Goal: Information Seeking & Learning: Learn about a topic

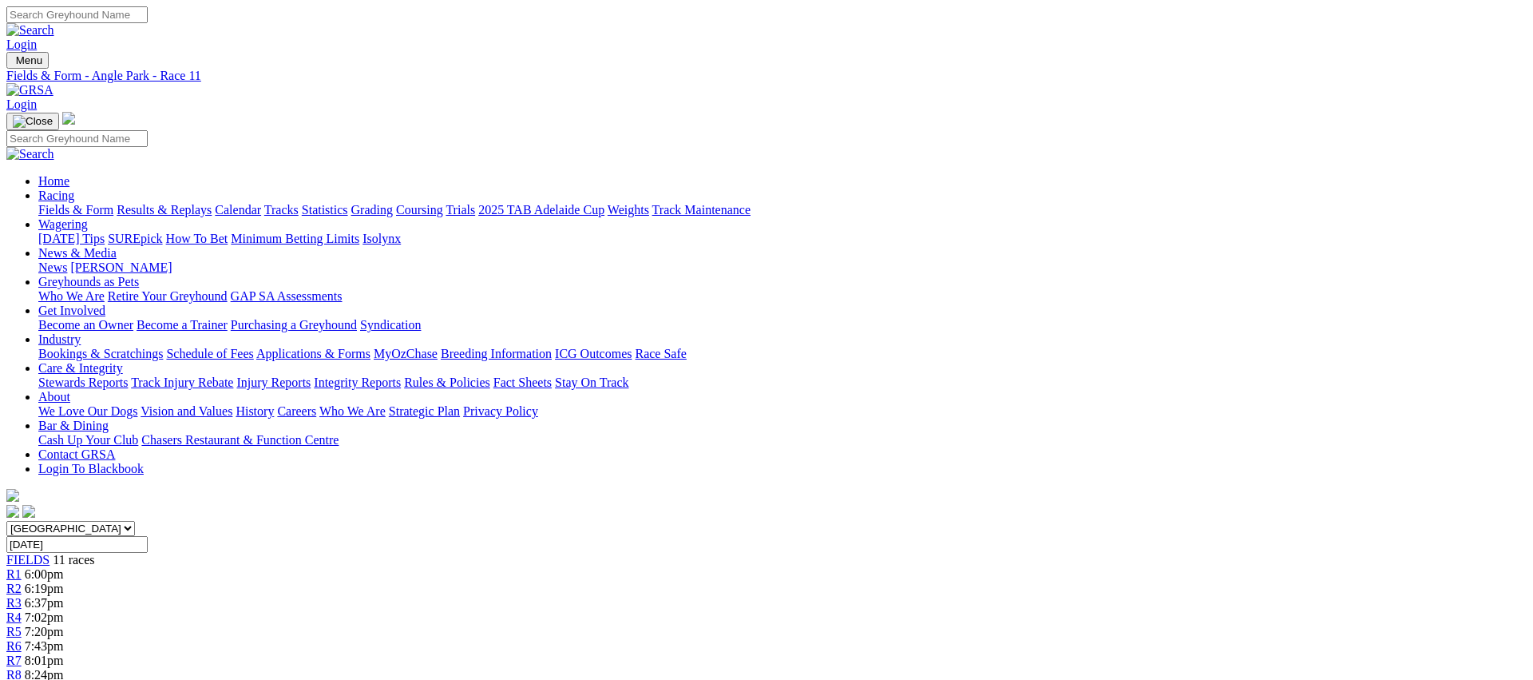
click at [113, 203] on link "Fields & Form" at bounding box center [75, 210] width 75 height 14
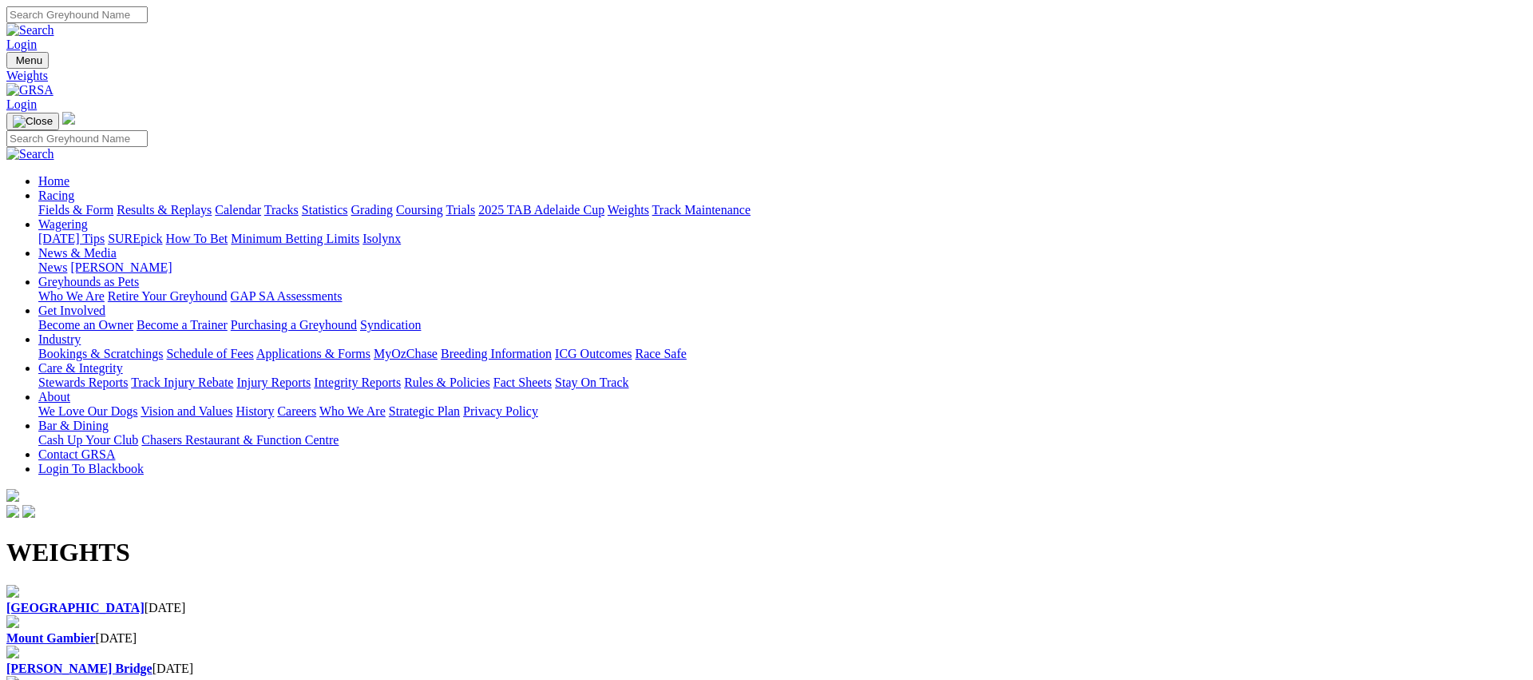
click at [113, 203] on link "Fields & Form" at bounding box center [75, 210] width 75 height 14
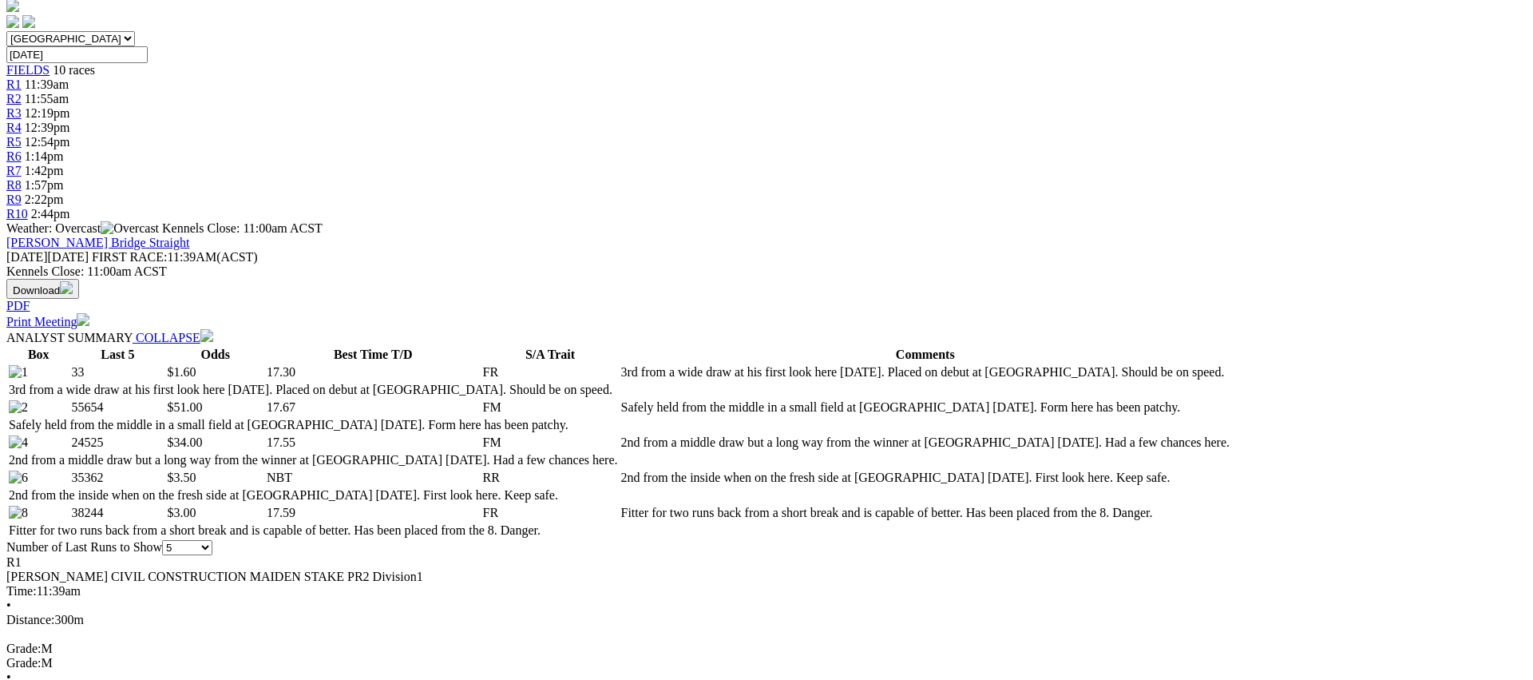
scroll to position [495, 0]
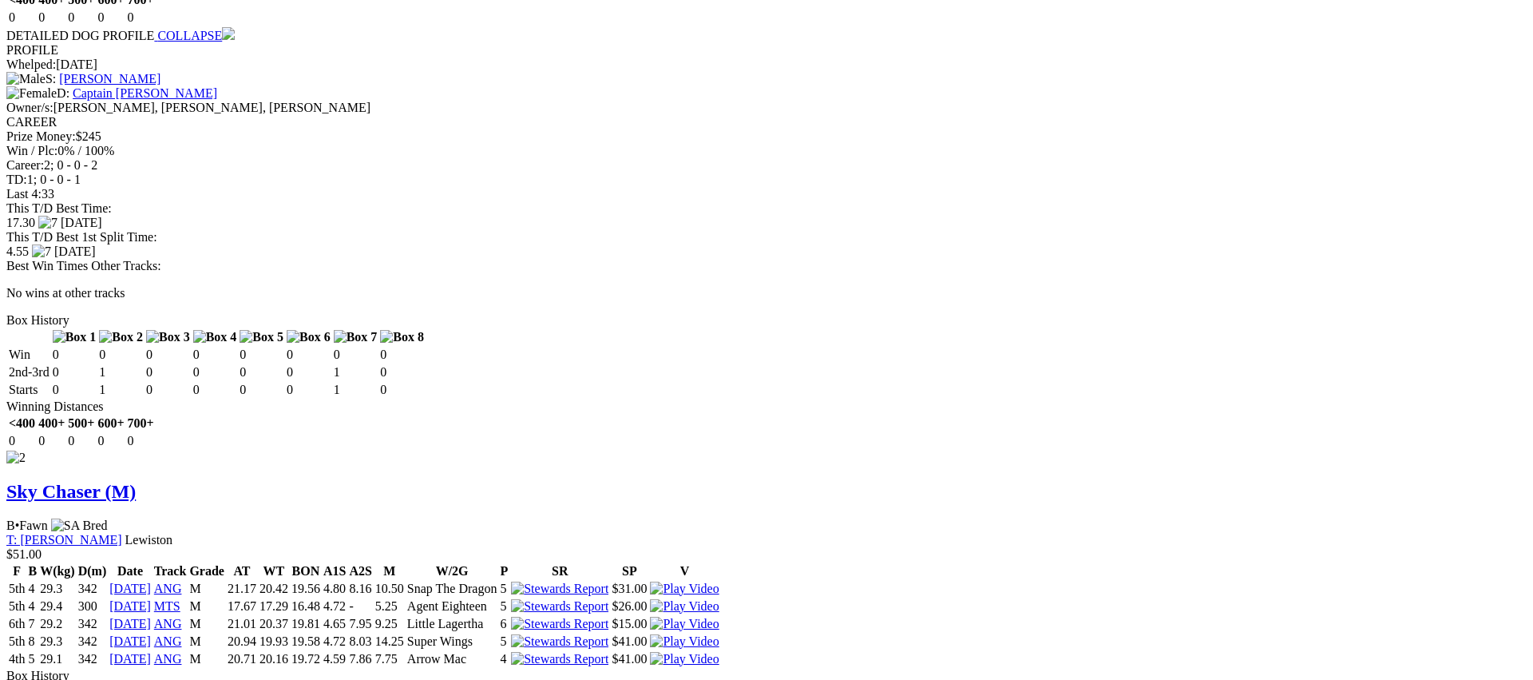
scroll to position [1858, 0]
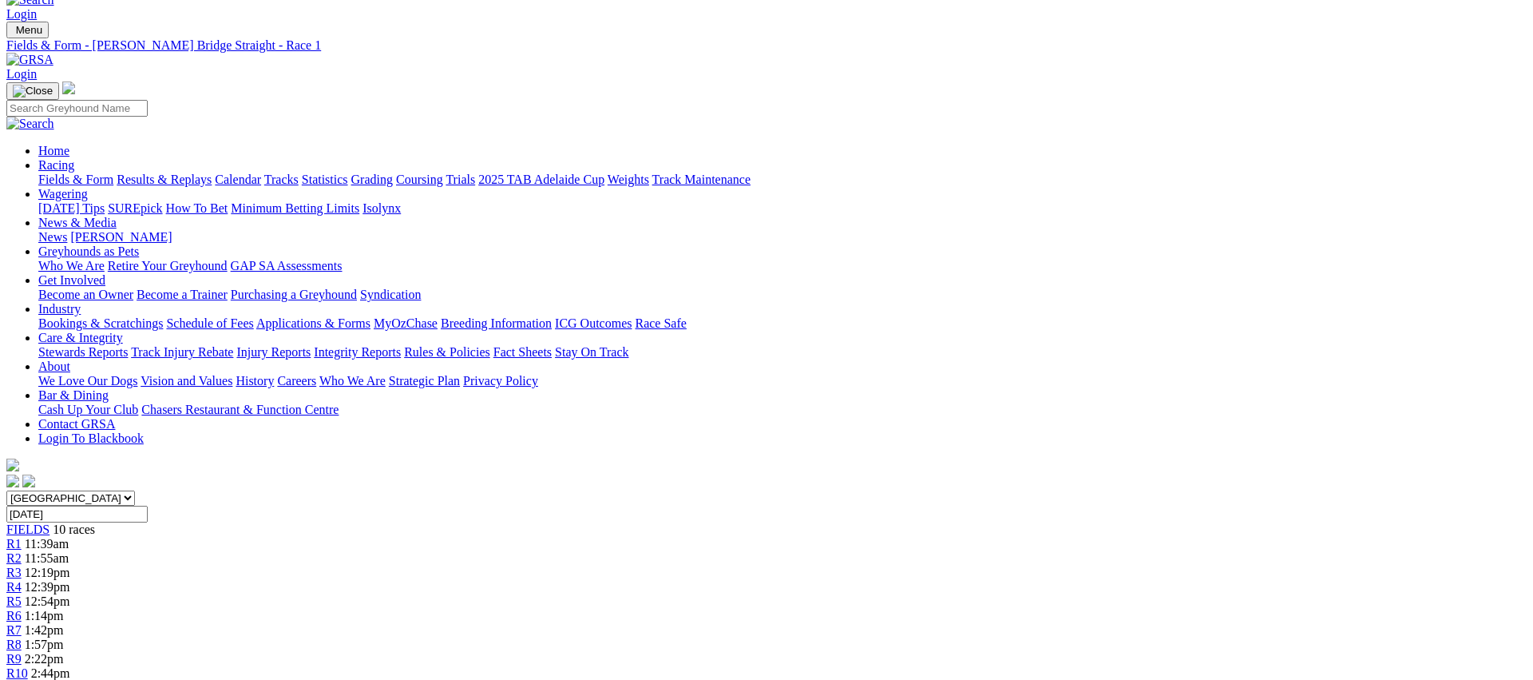
scroll to position [0, 0]
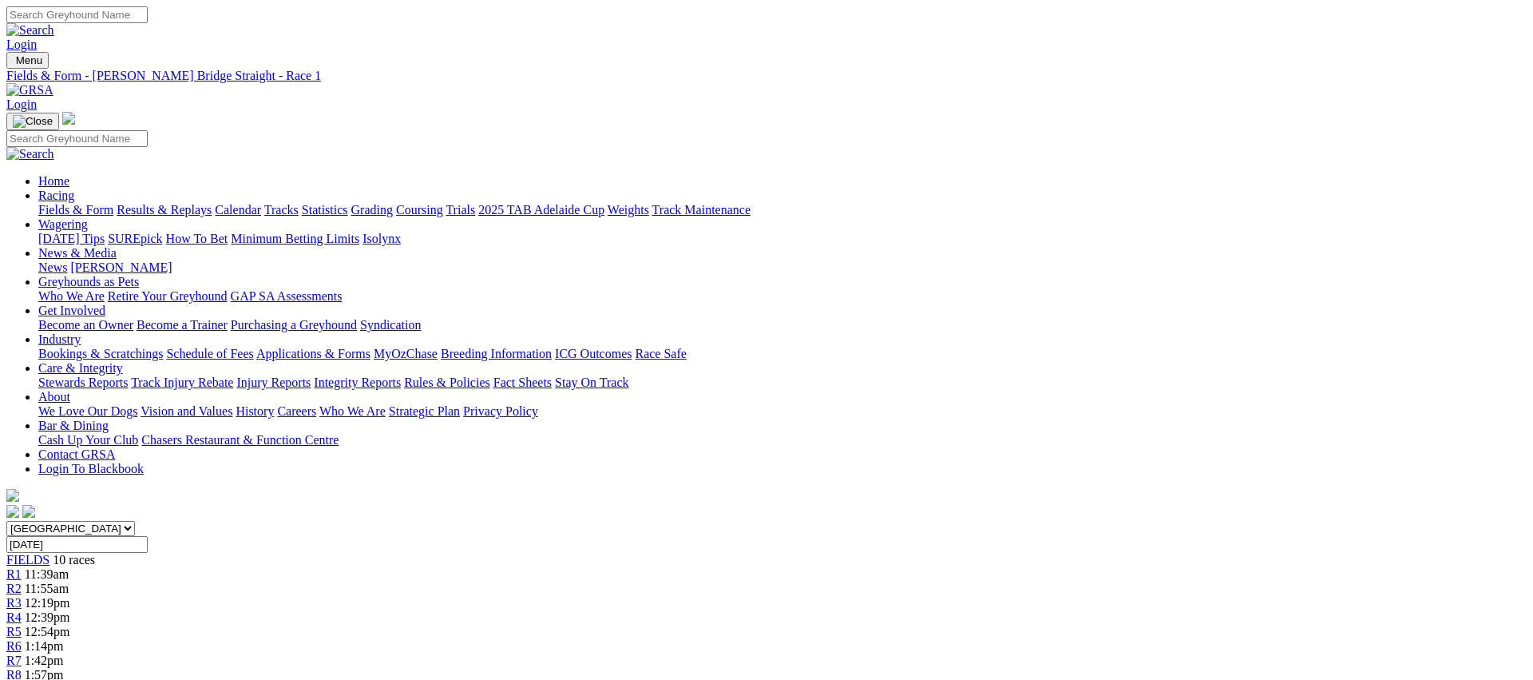
click at [22, 581] on span "R2" at bounding box center [13, 588] width 15 height 14
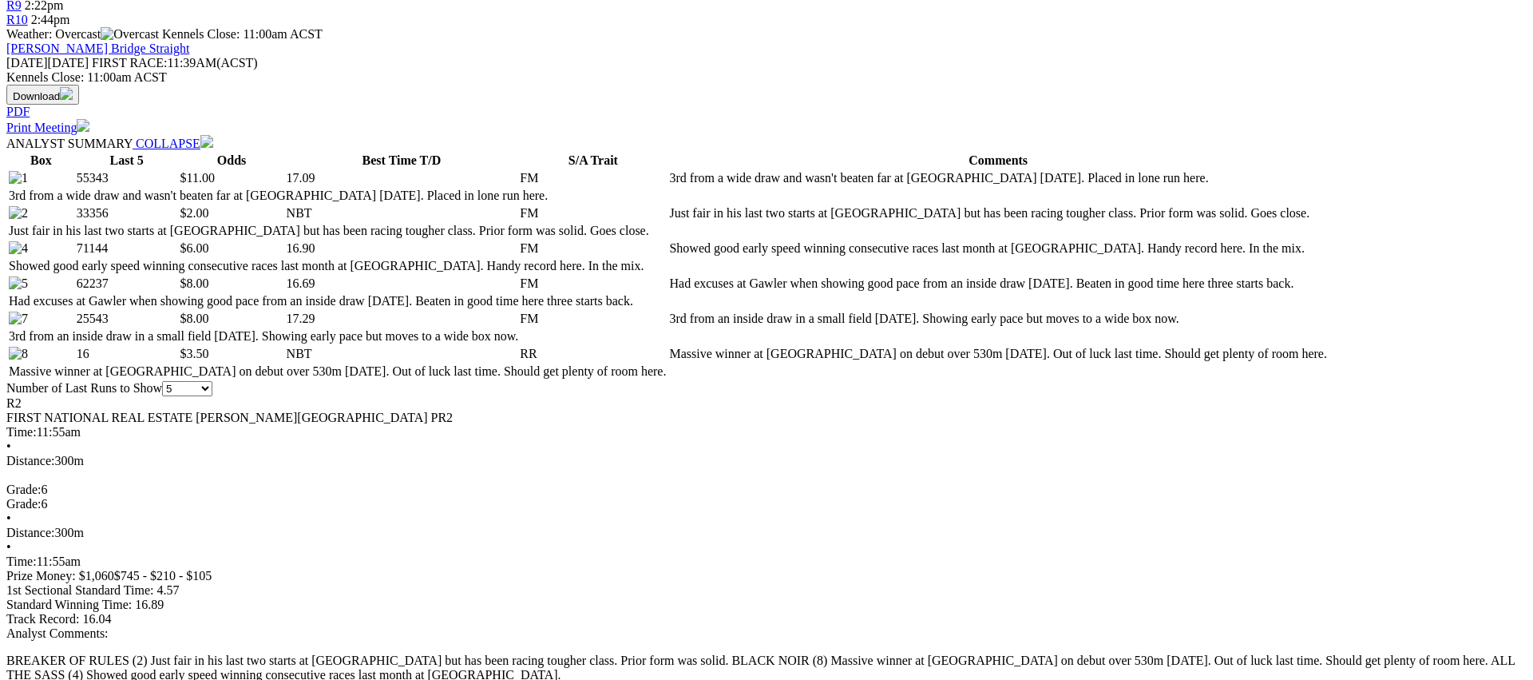
scroll to position [688, 0]
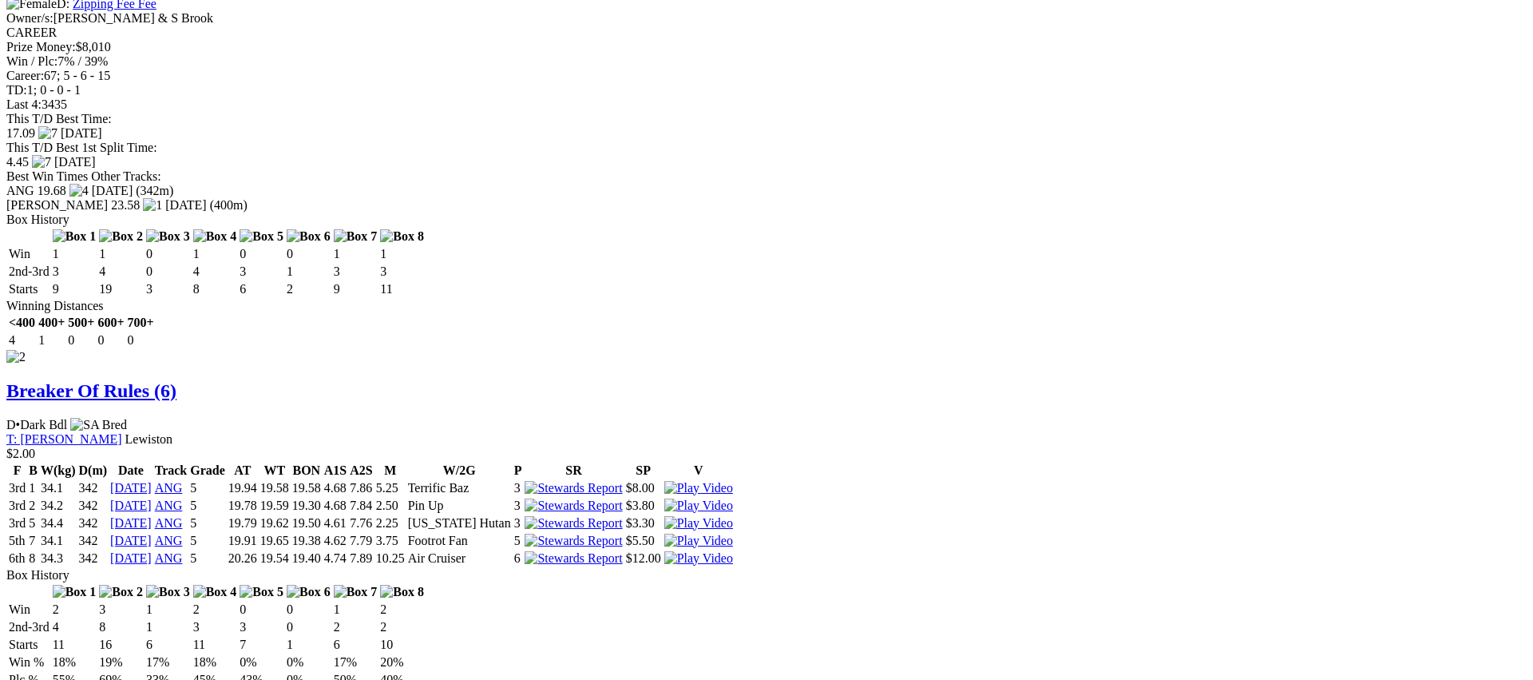
scroll to position [1950, 0]
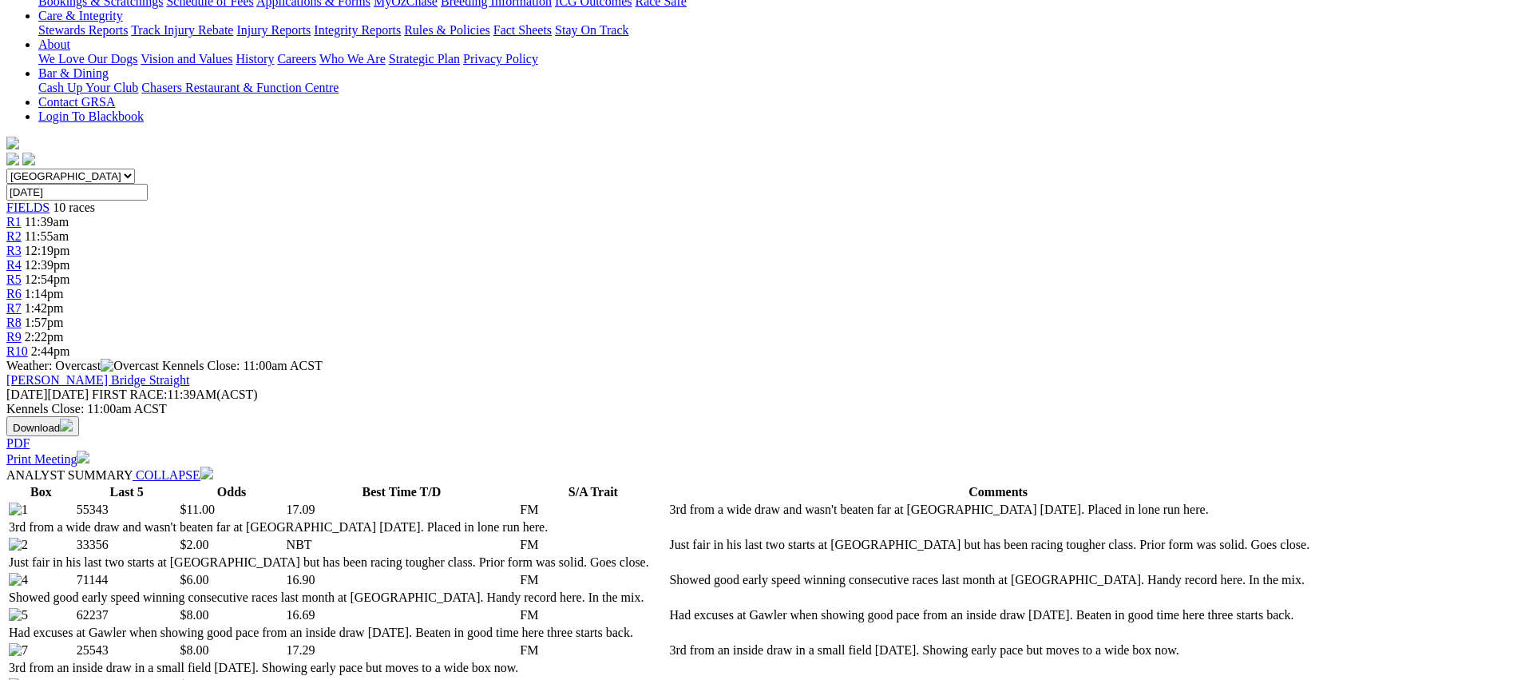
scroll to position [0, 0]
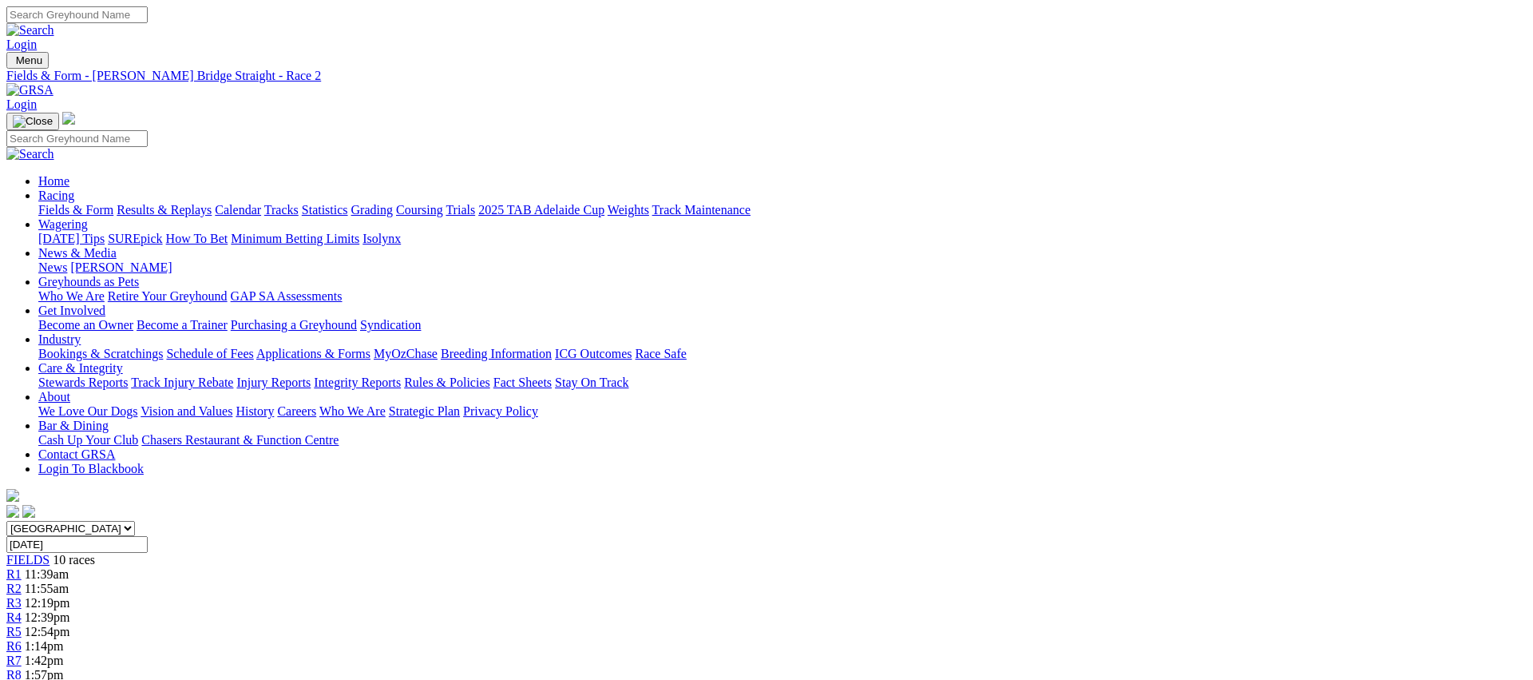
click at [22, 596] on link "R3" at bounding box center [13, 603] width 15 height 14
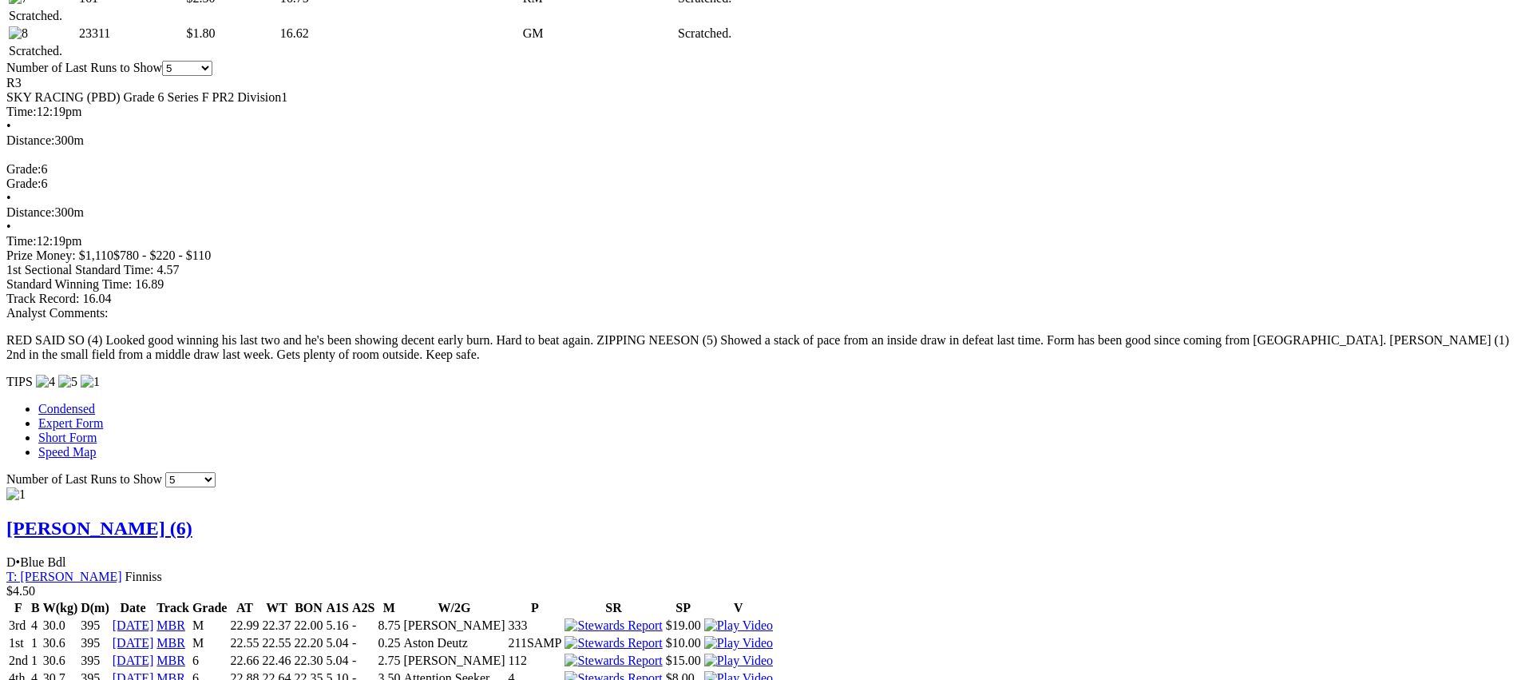
scroll to position [1017, 0]
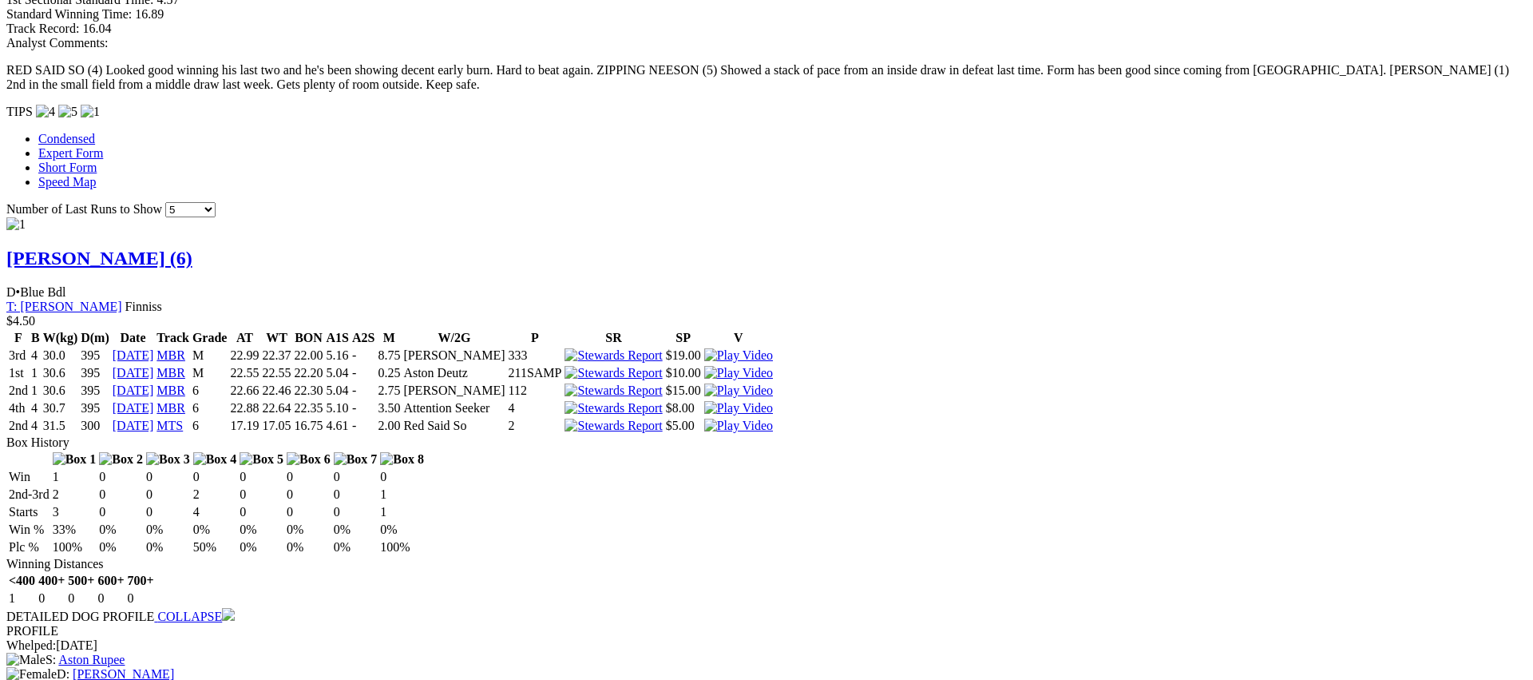
scroll to position [1303, 0]
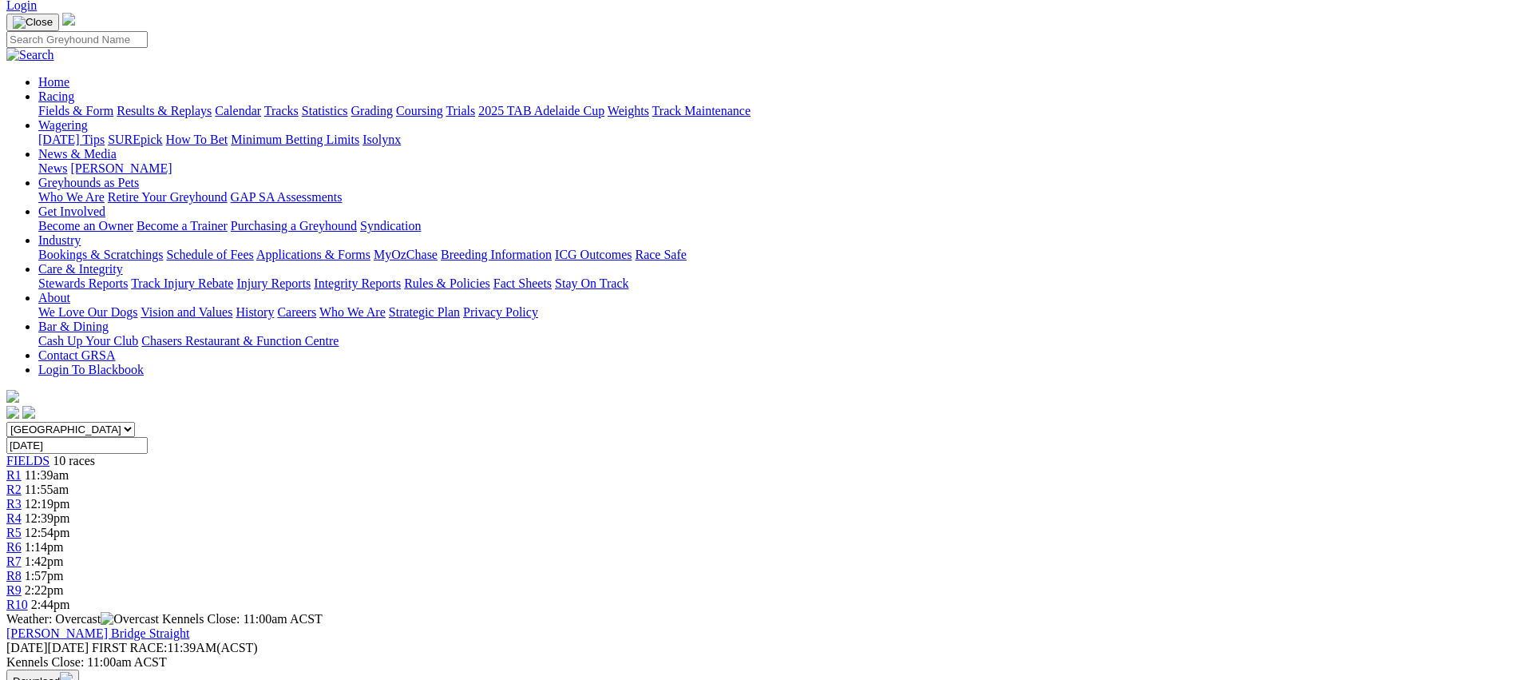
scroll to position [0, 0]
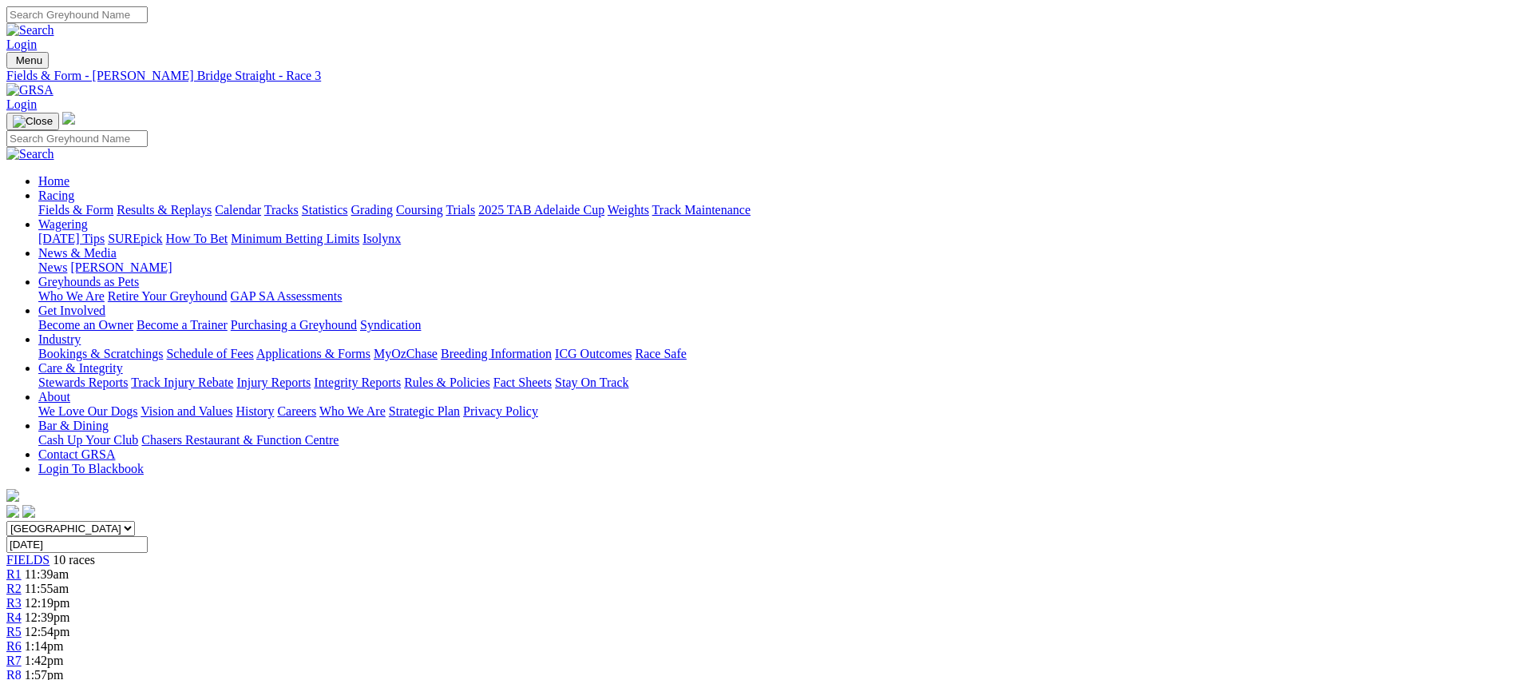
click at [22, 610] on span "R4" at bounding box center [13, 617] width 15 height 14
click at [770, 625] on div "R5 12:54pm" at bounding box center [766, 632] width 1521 height 14
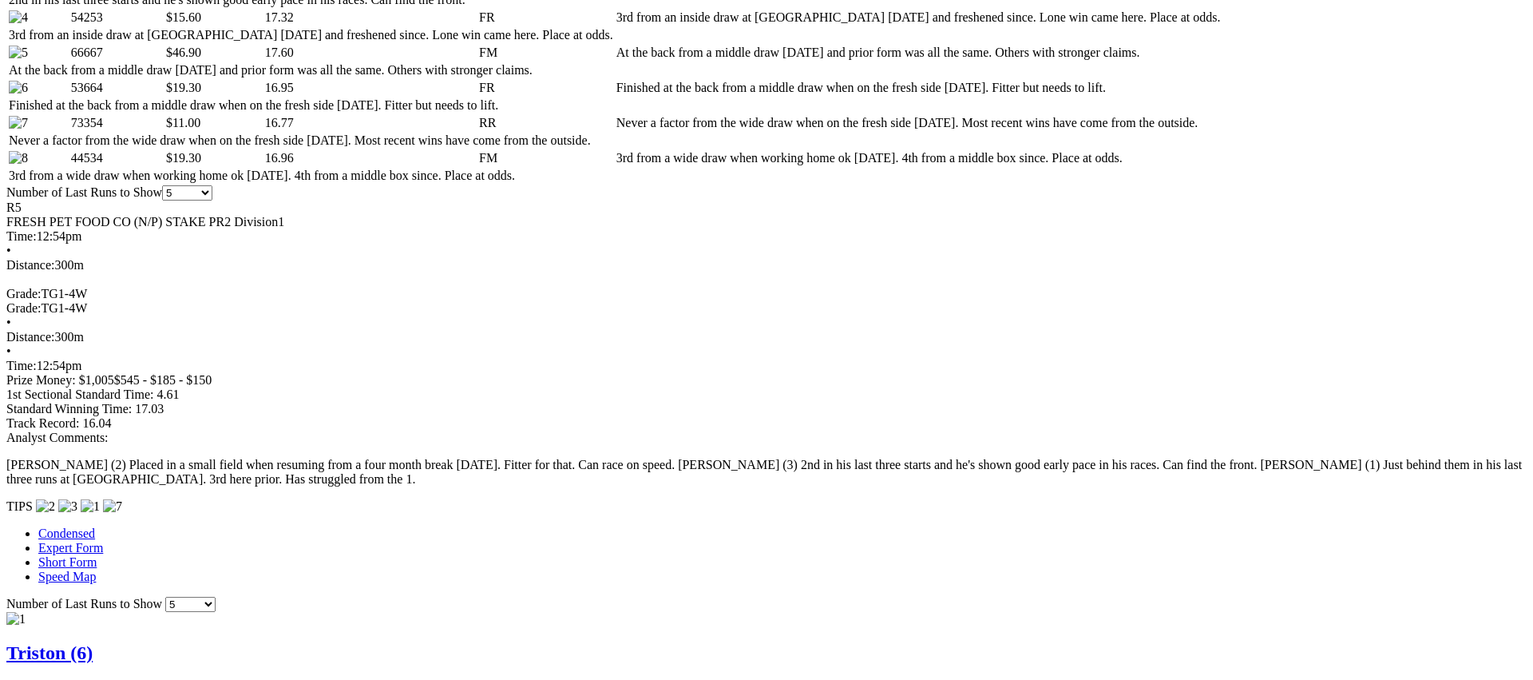
scroll to position [951, 0]
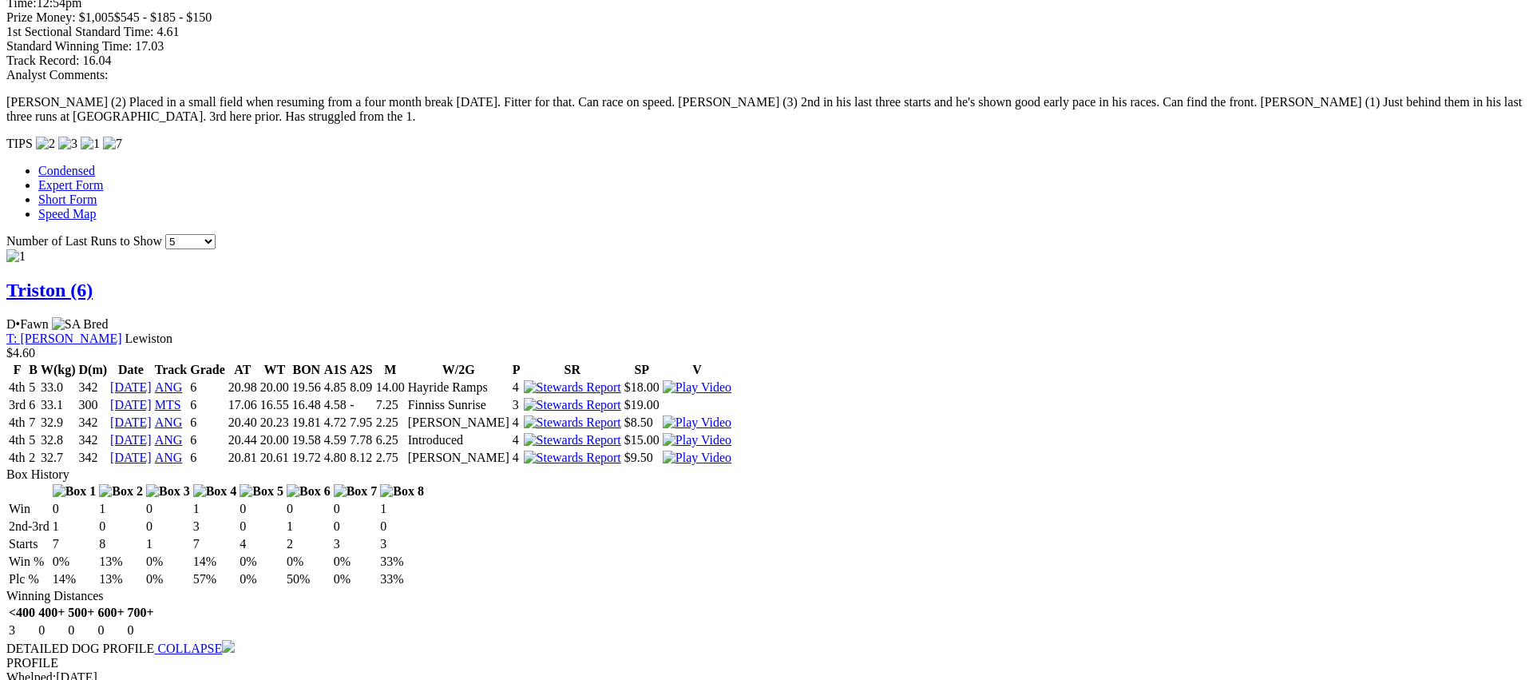
scroll to position [1316, 0]
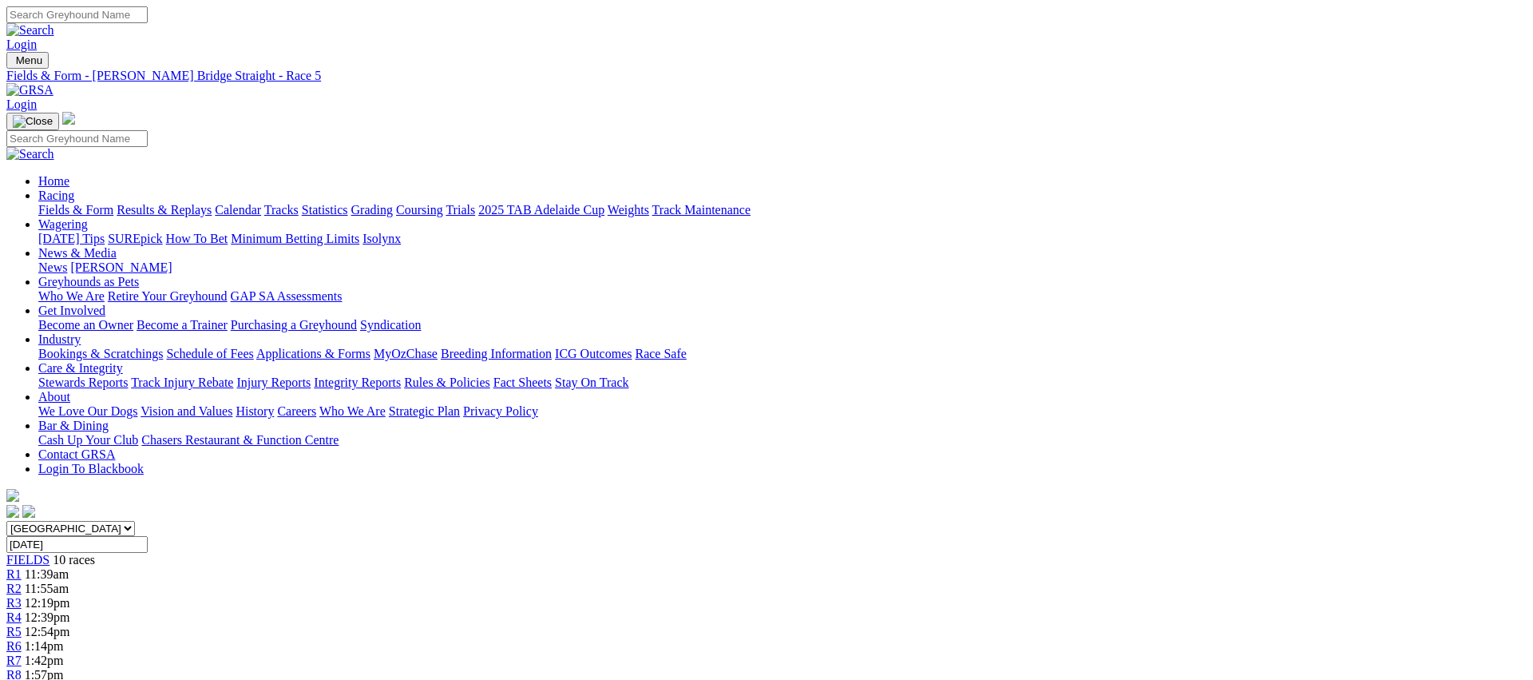
click at [22, 639] on span "R6" at bounding box center [13, 646] width 15 height 14
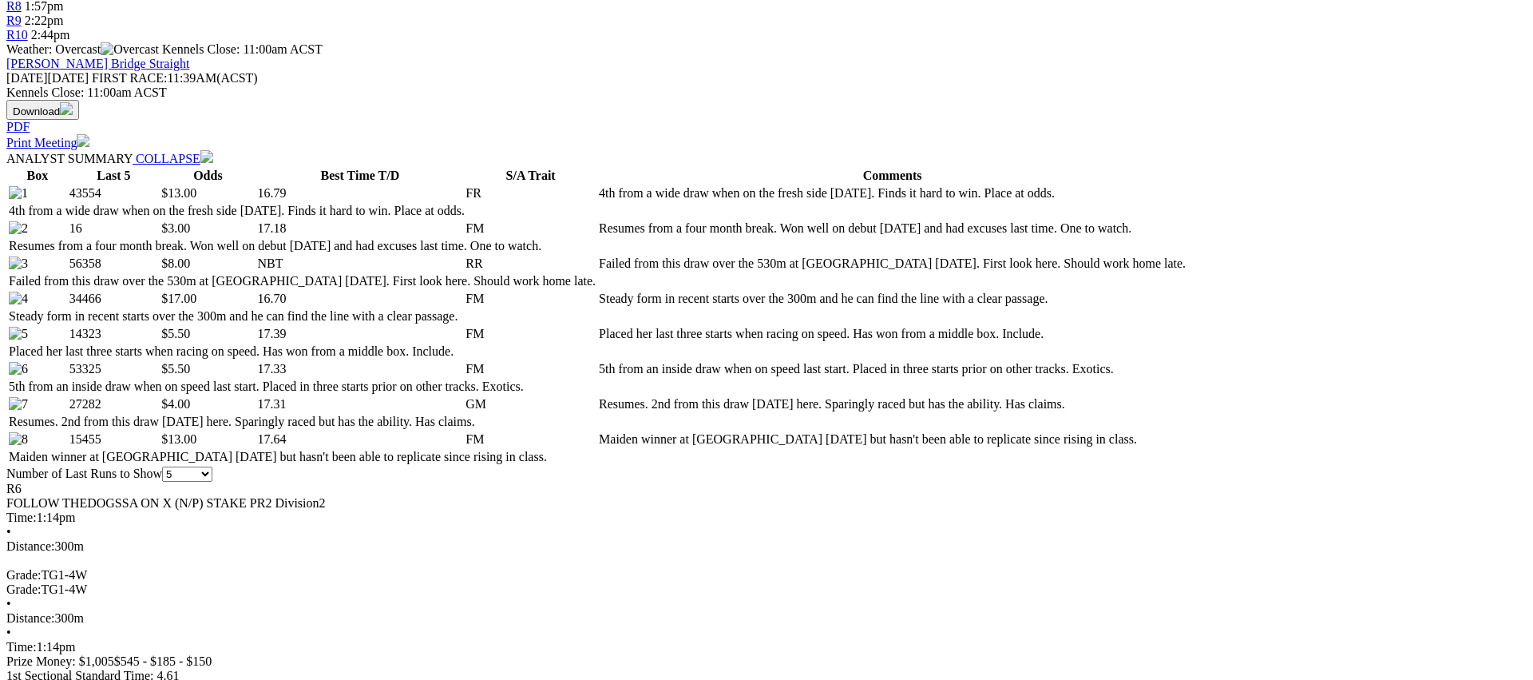
scroll to position [669, 0]
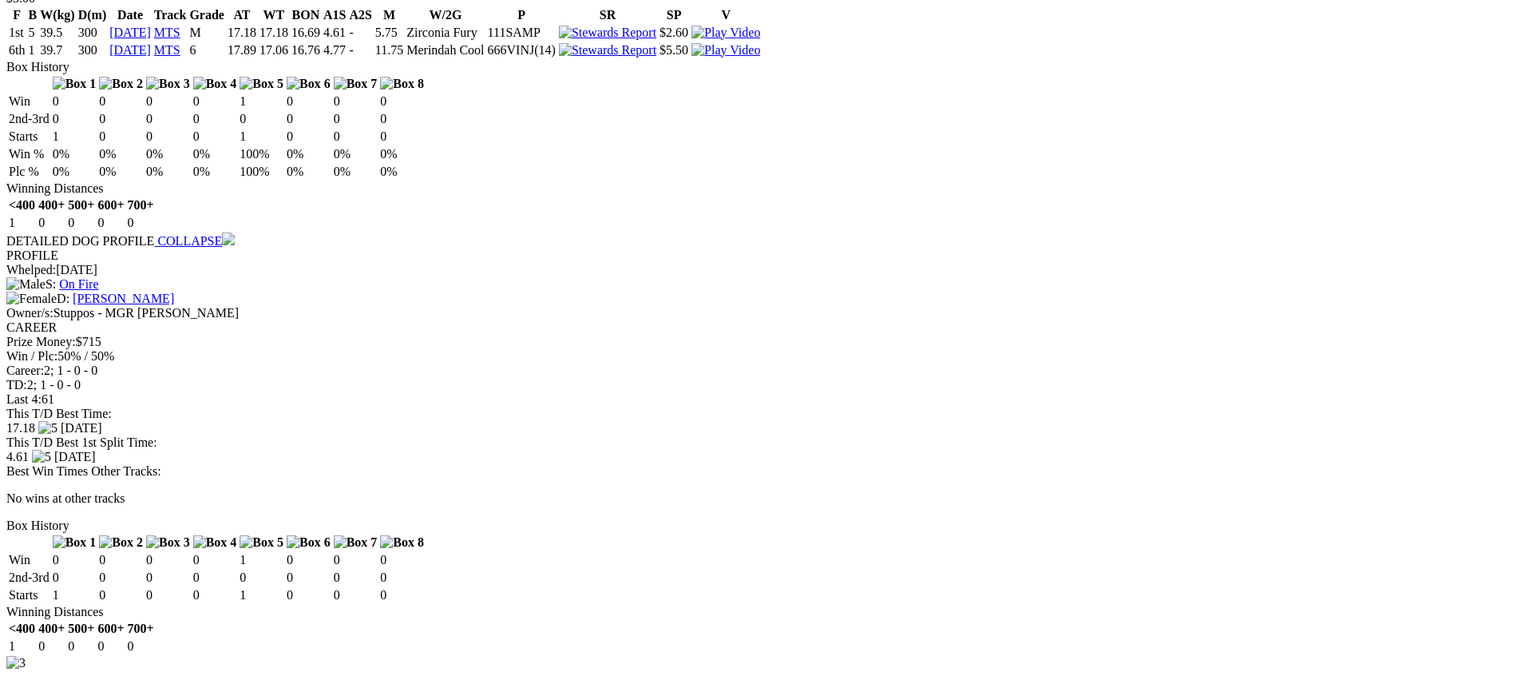
scroll to position [2484, 0]
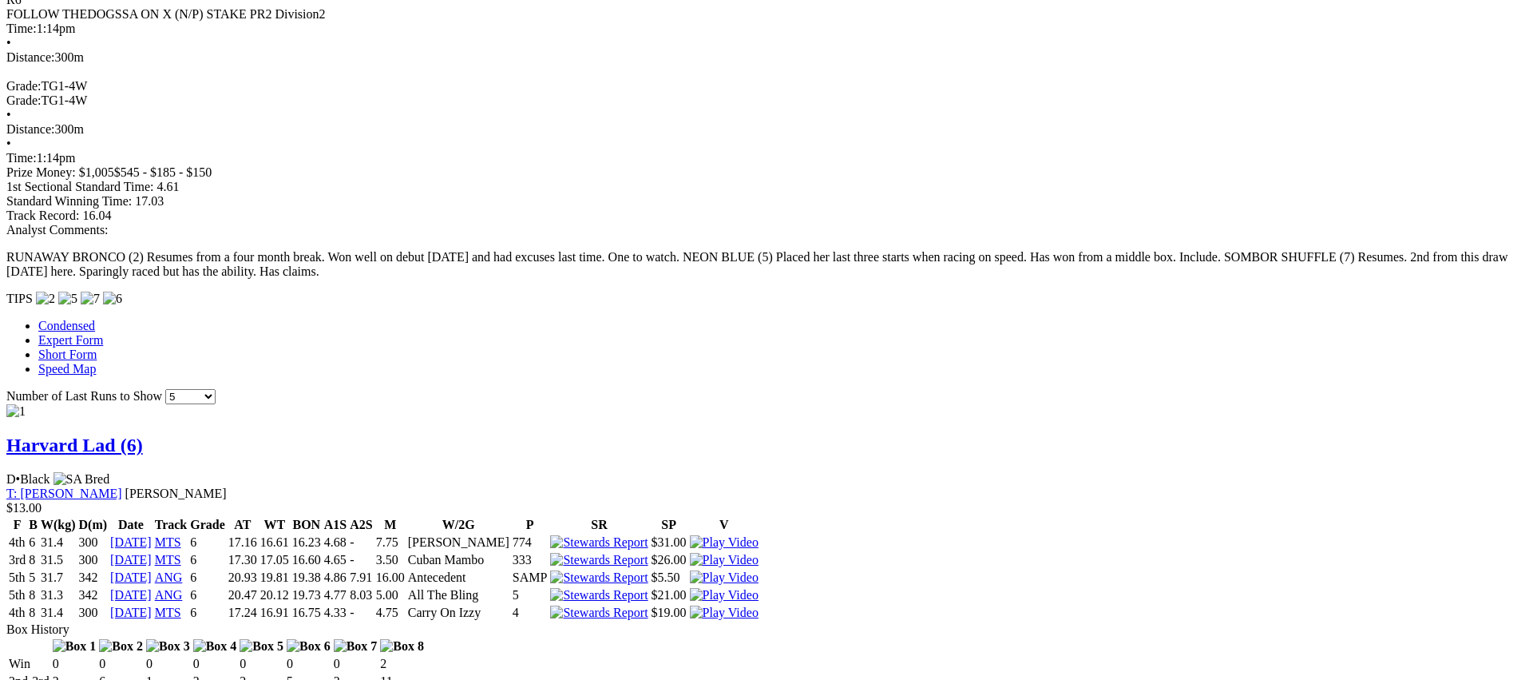
scroll to position [1160, 0]
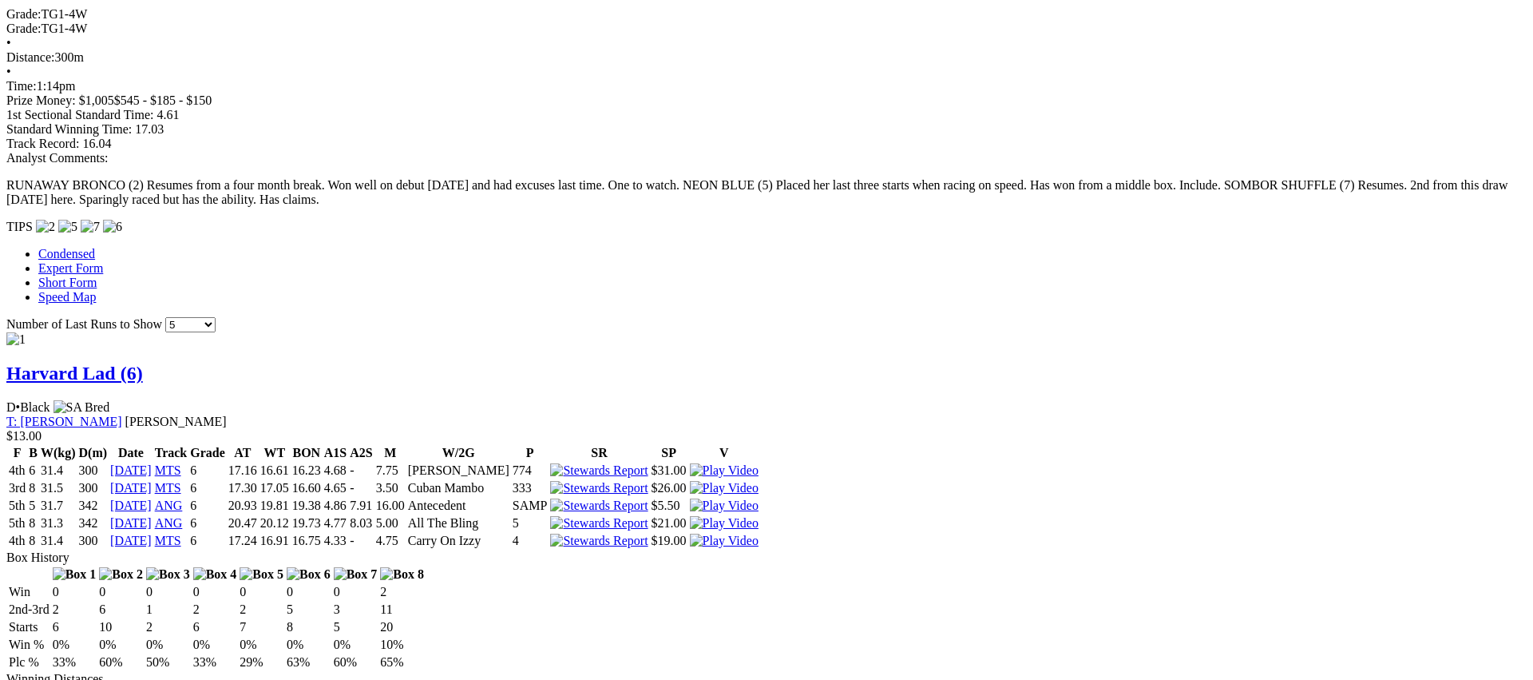
scroll to position [1249, 0]
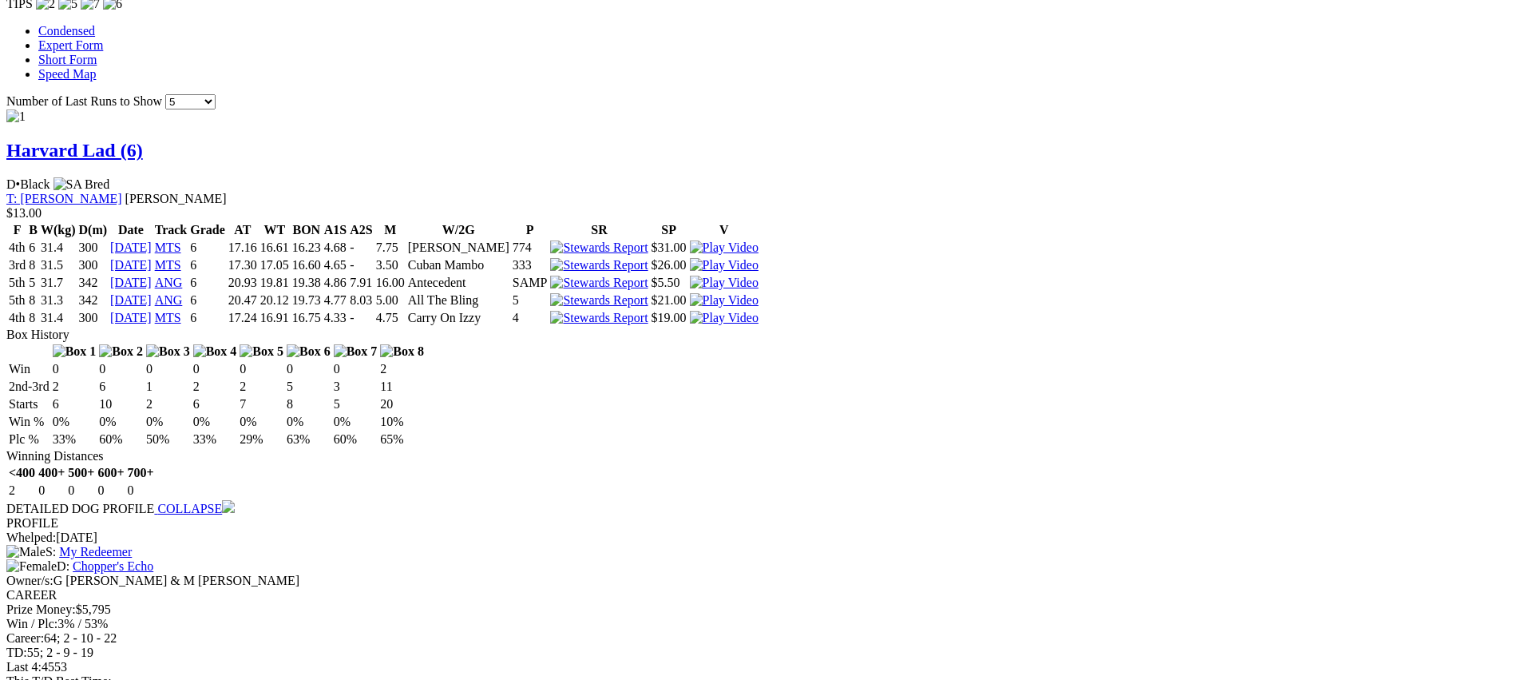
scroll to position [1454, 0]
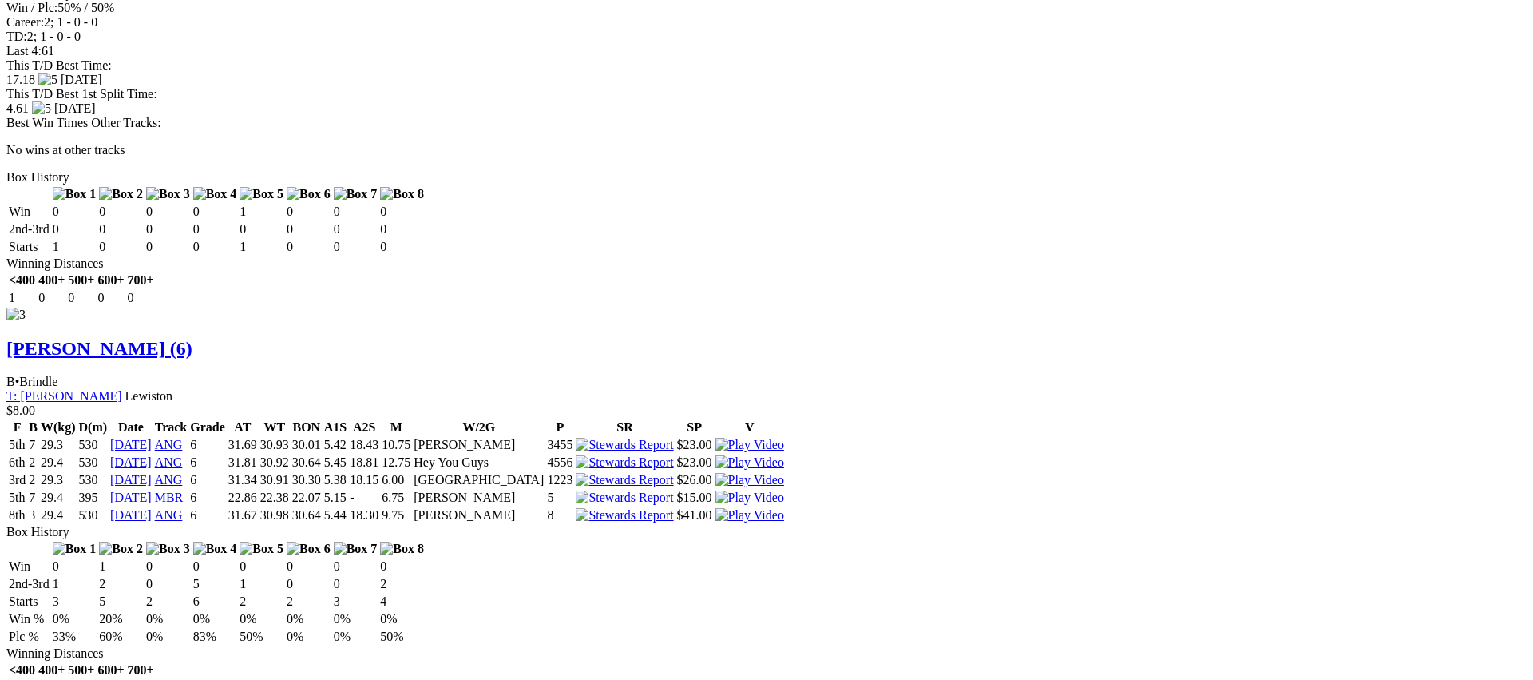
scroll to position [2830, 0]
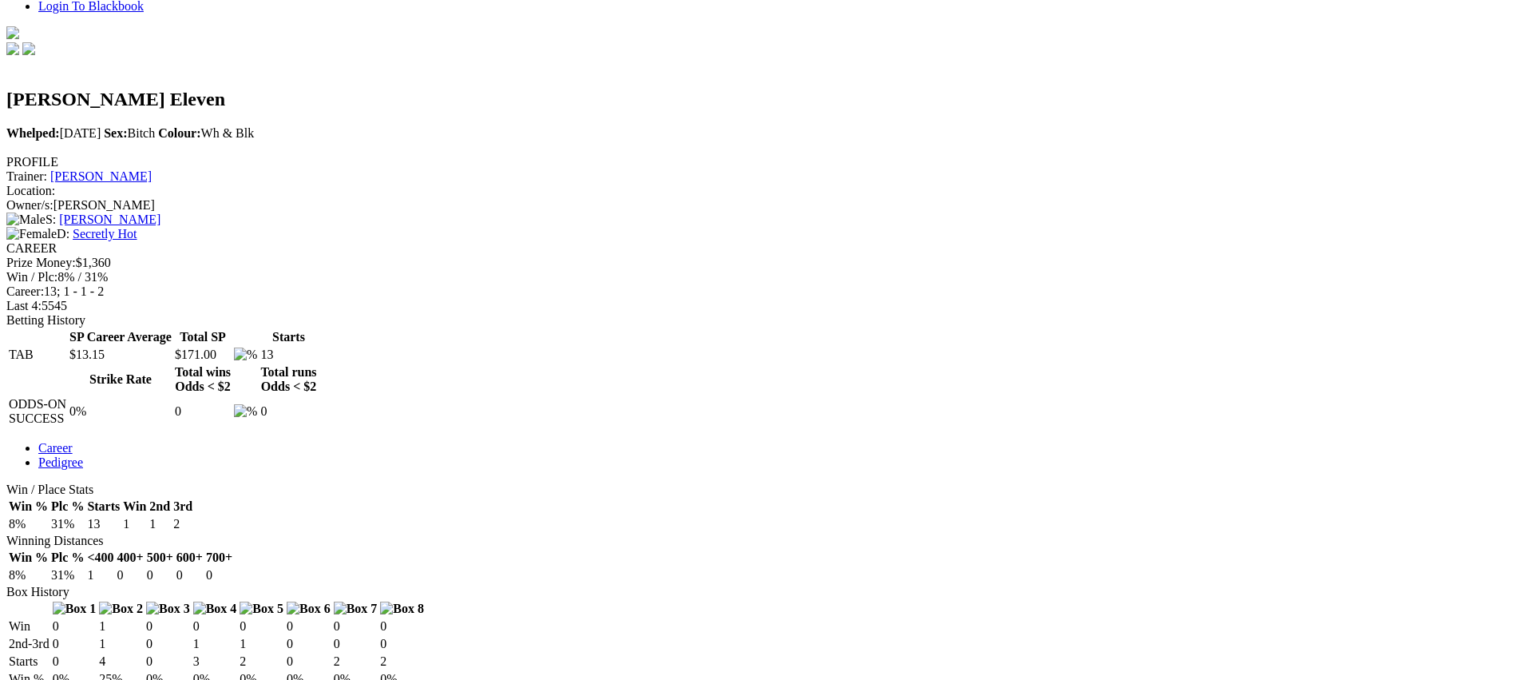
scroll to position [466, 0]
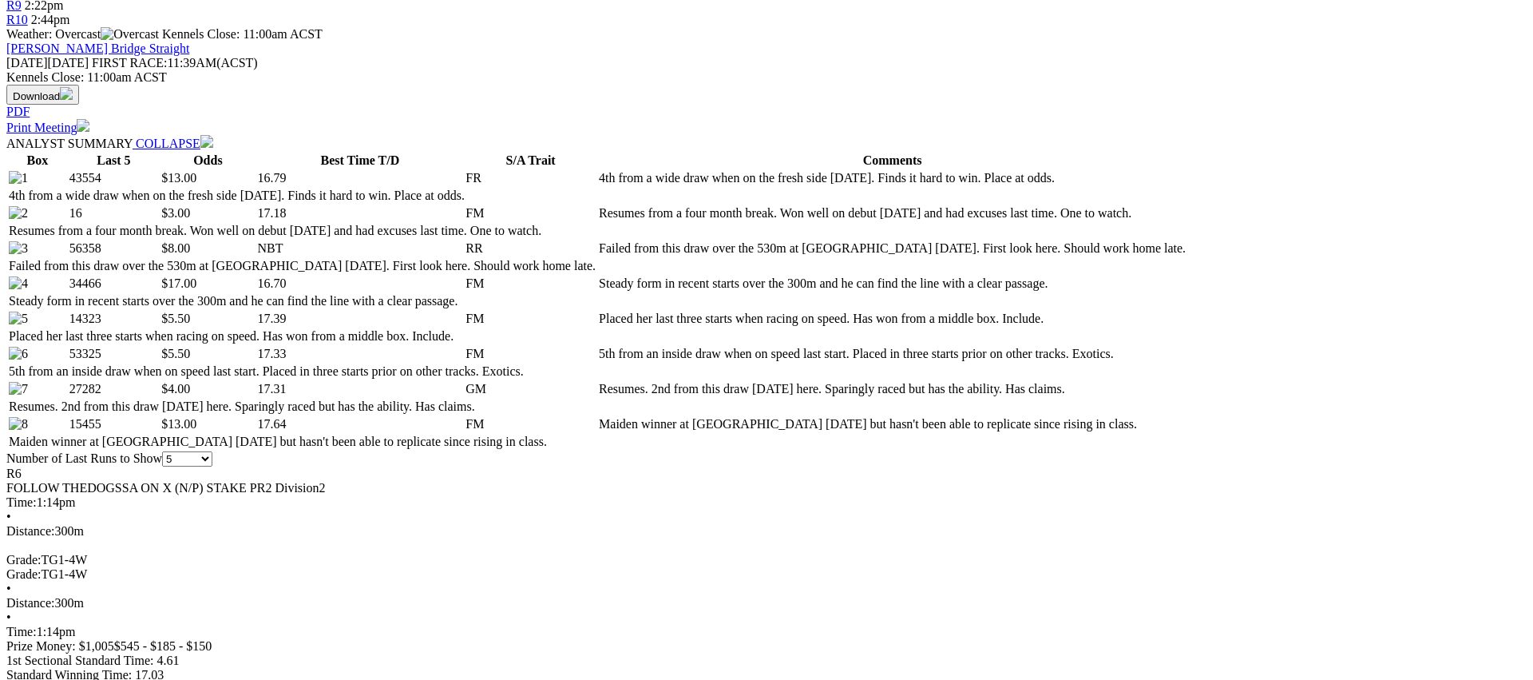
scroll to position [690, 0]
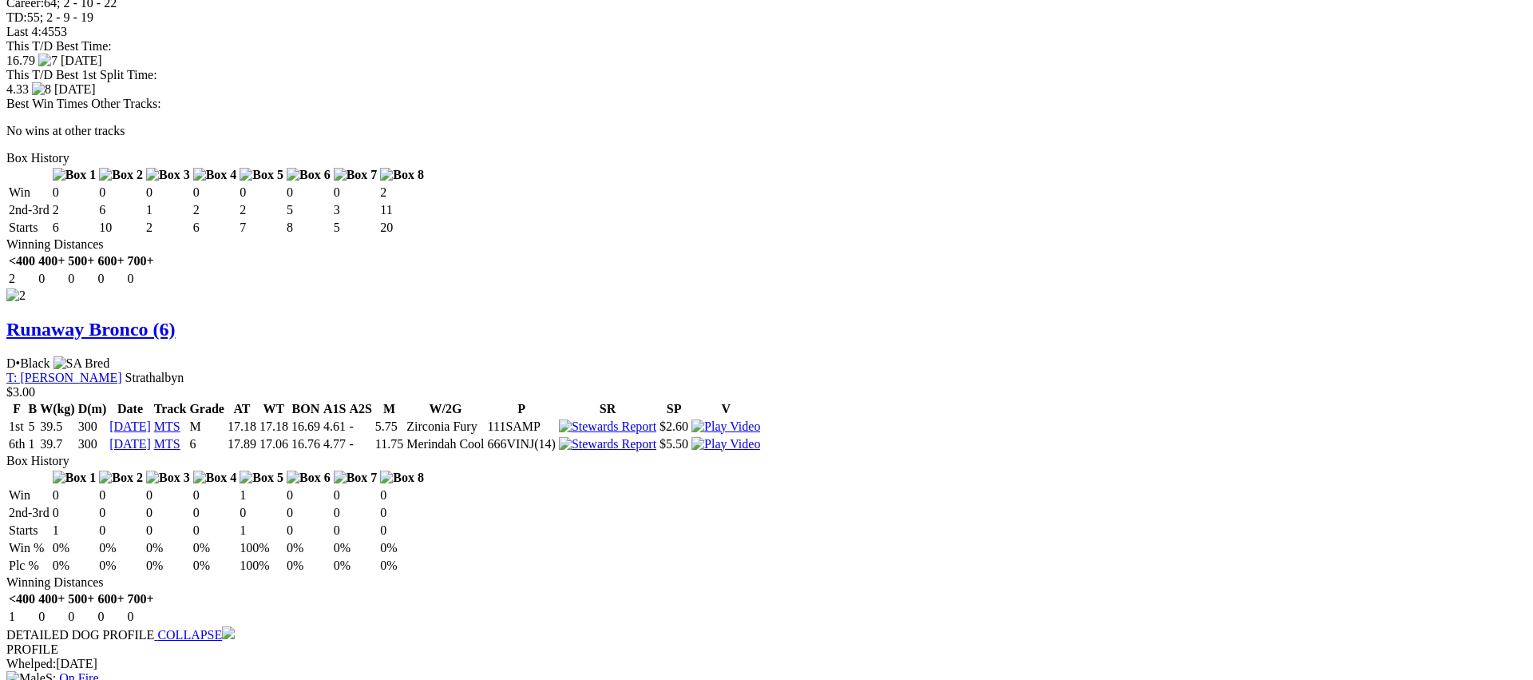
scroll to position [2089, 0]
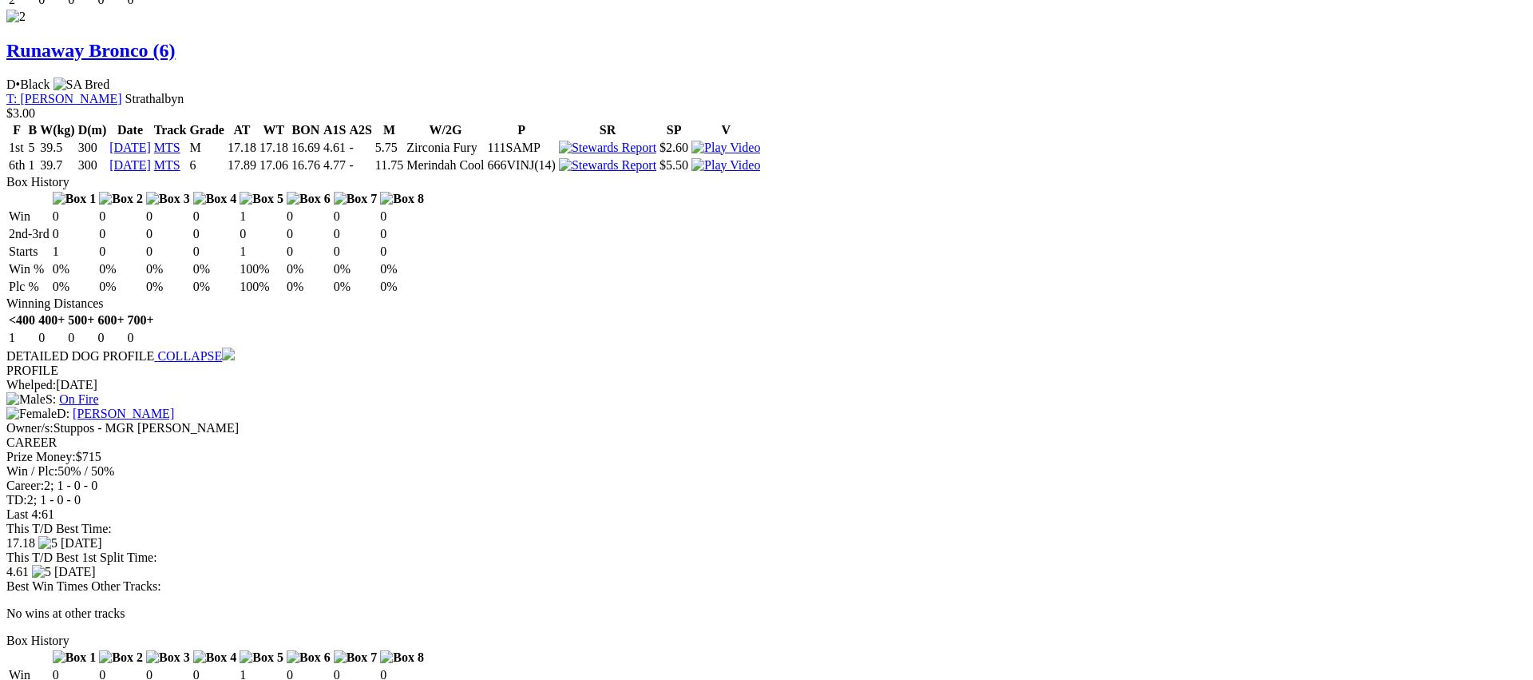
scroll to position [2366, 0]
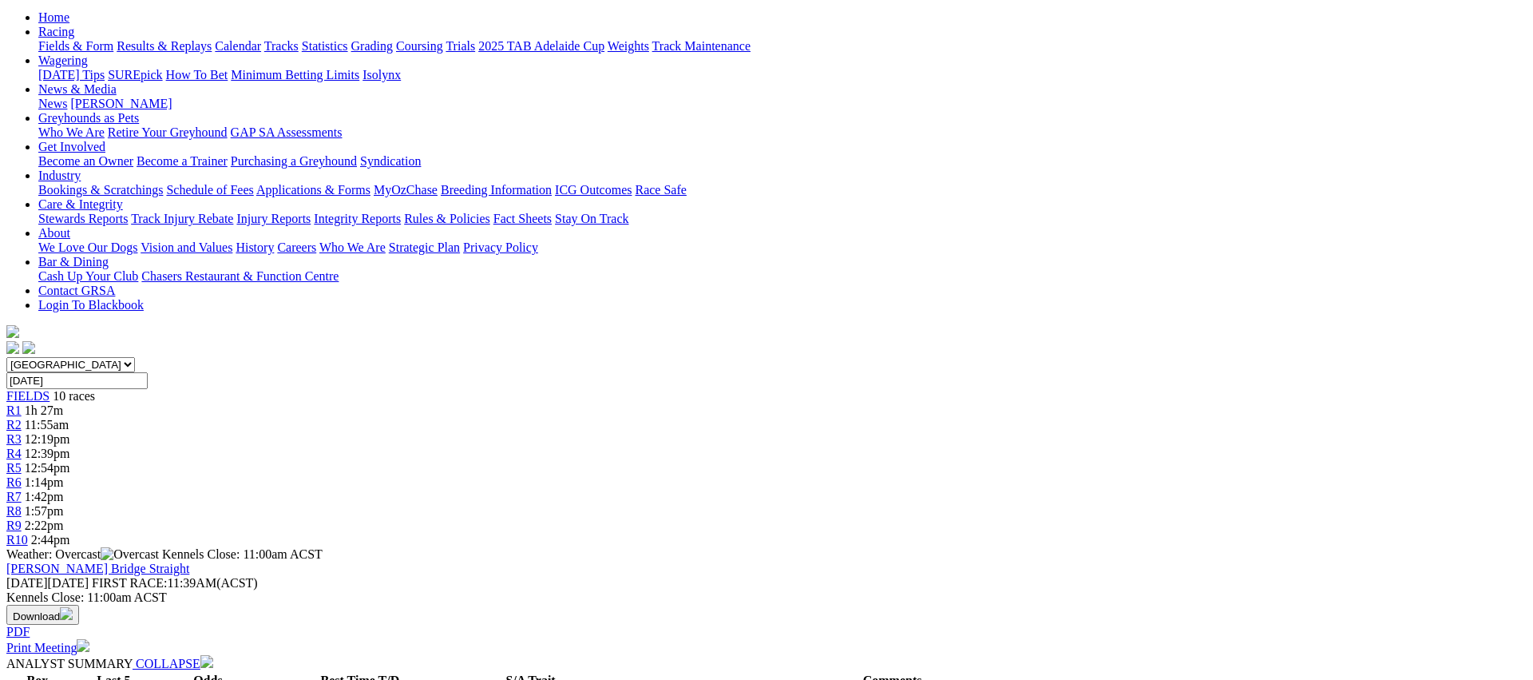
scroll to position [0, 0]
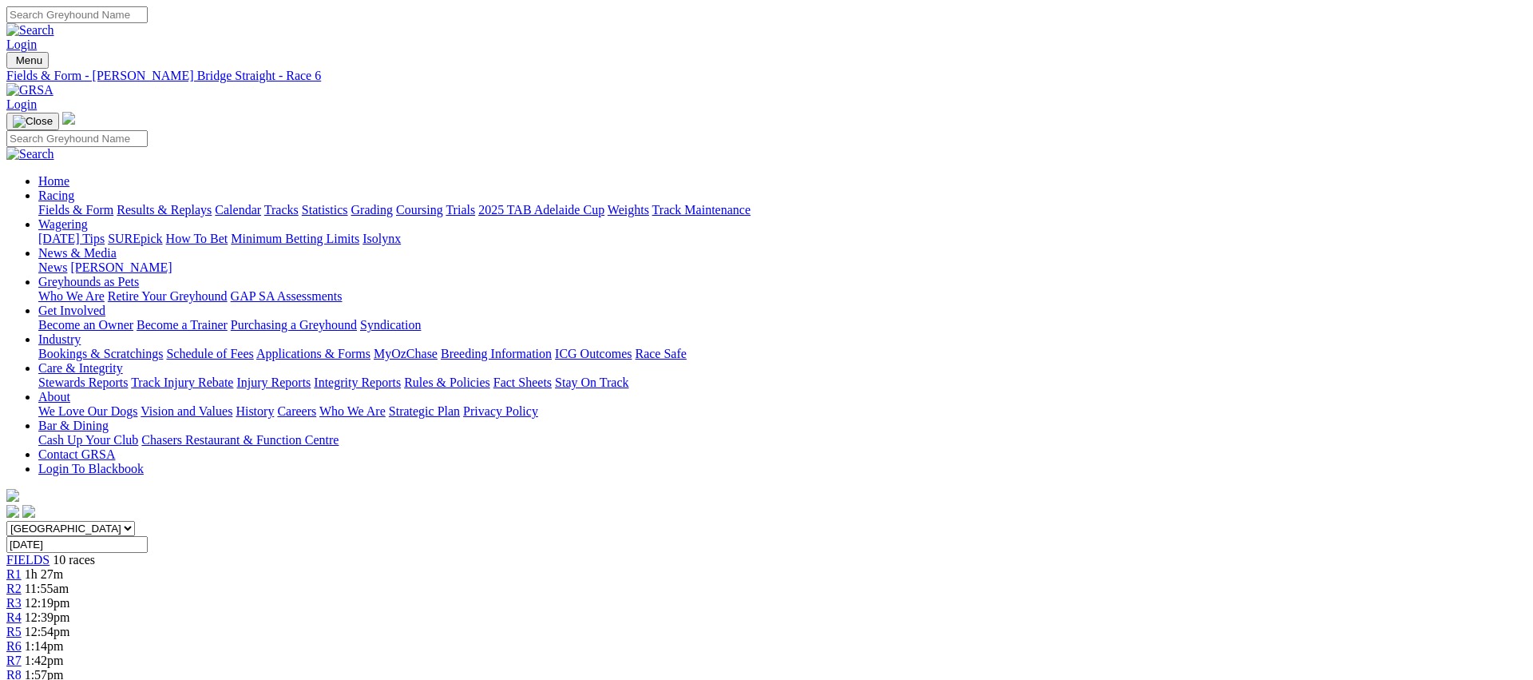
click at [64, 653] on span "1:42pm" at bounding box center [44, 660] width 39 height 14
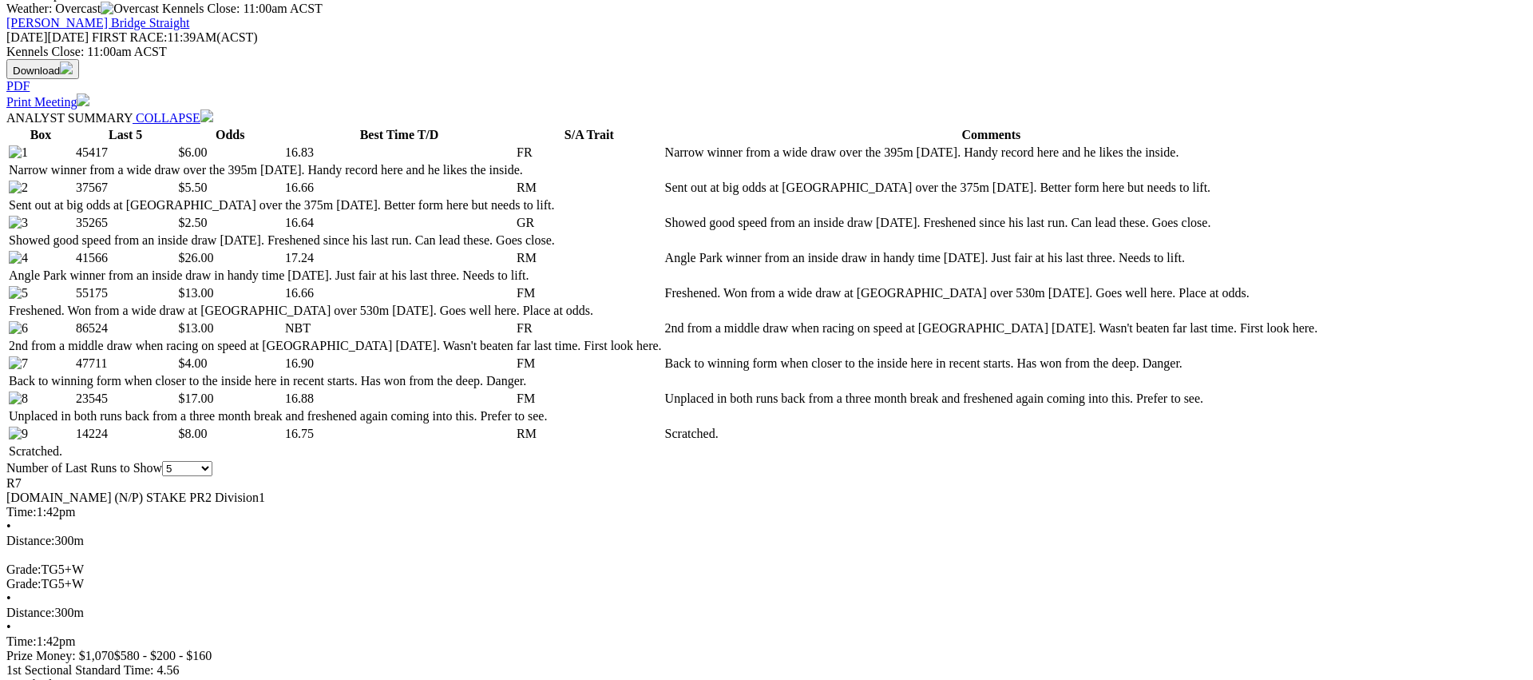
scroll to position [714, 0]
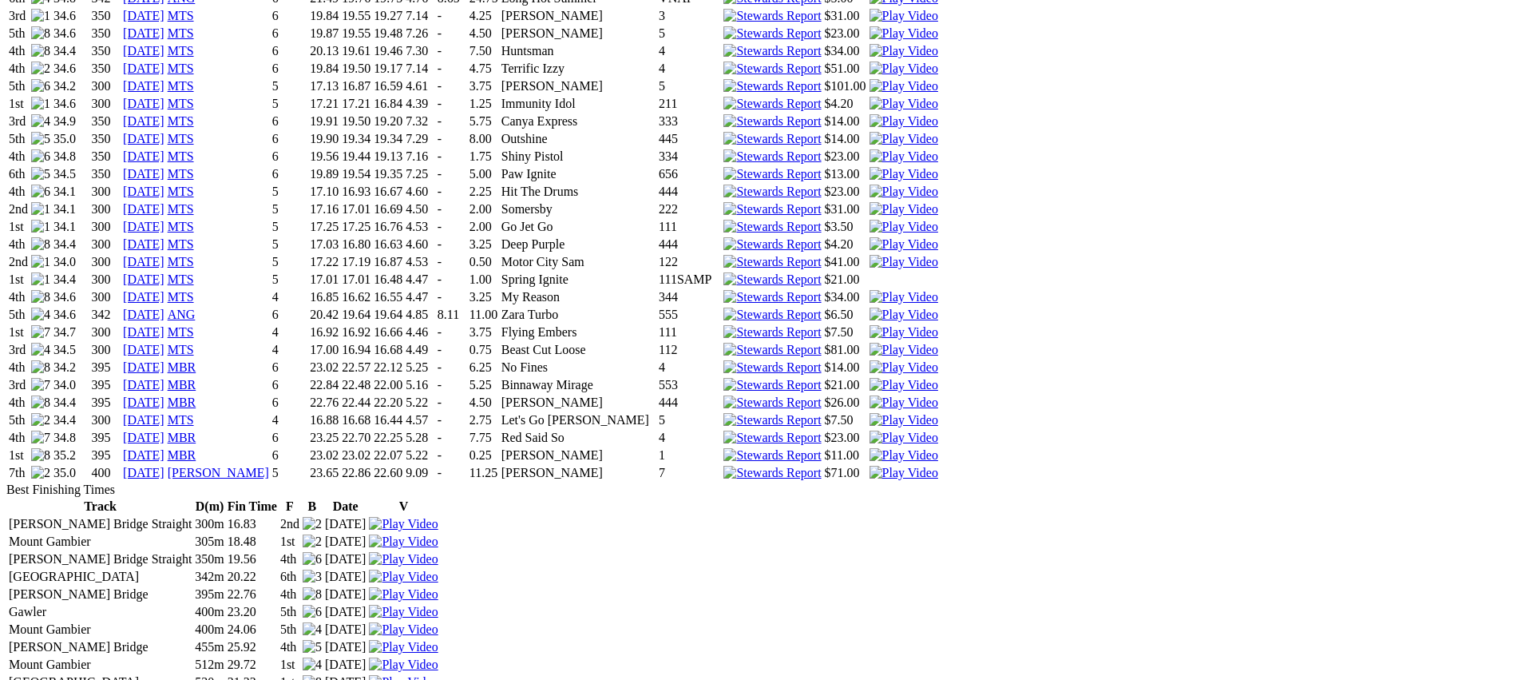
scroll to position [1981, 0]
click at [938, 416] on img at bounding box center [904, 423] width 69 height 14
drag, startPoint x: 940, startPoint y: 45, endPoint x: 926, endPoint y: 54, distance: 16.8
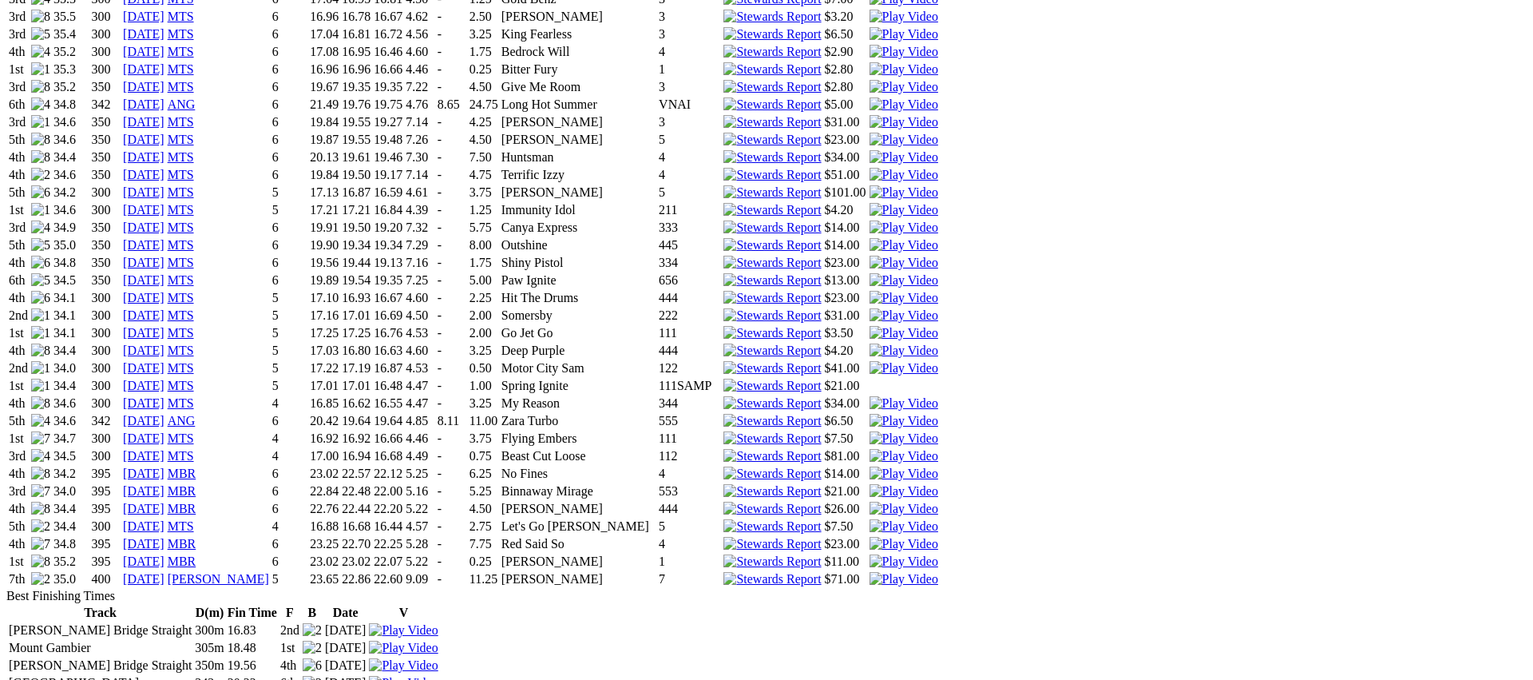
scroll to position [1879, 0]
click at [938, 448] on img at bounding box center [904, 455] width 69 height 14
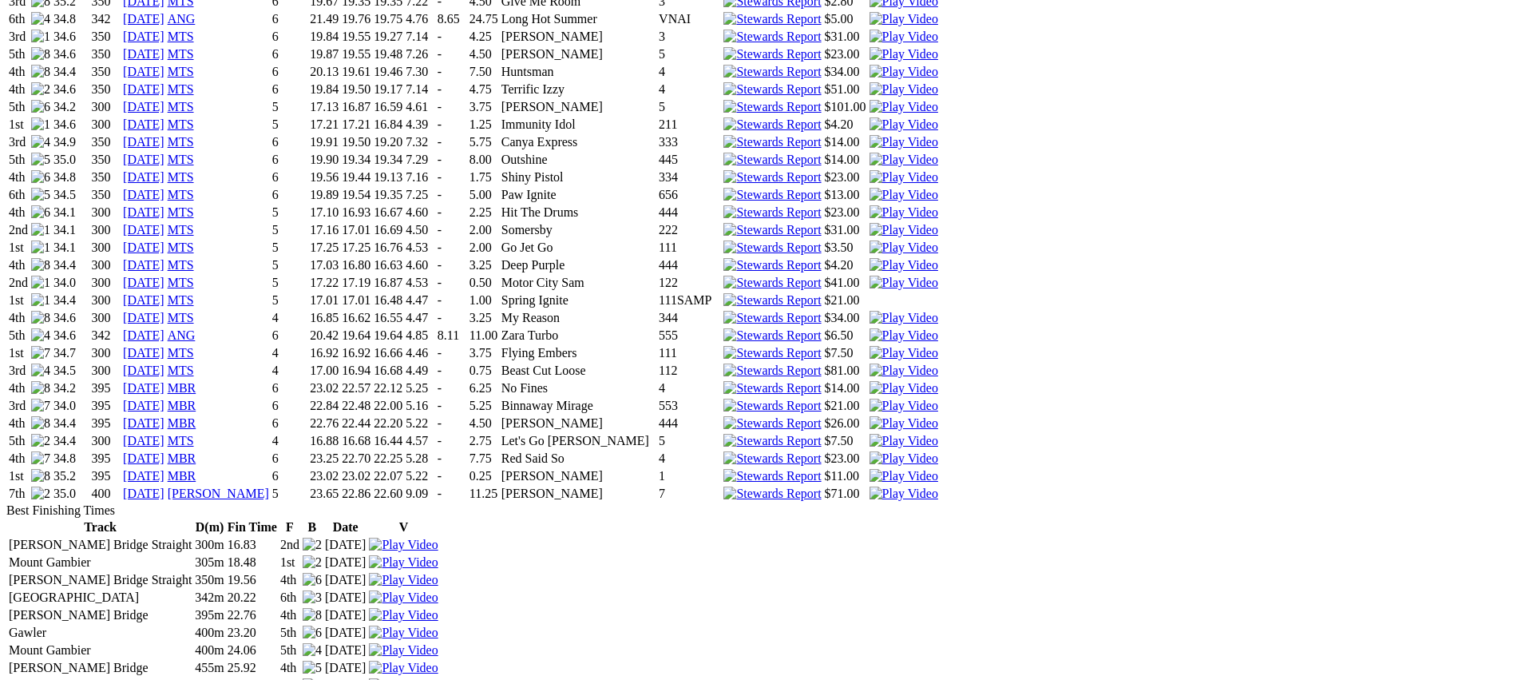
scroll to position [1965, 0]
click at [938, 363] on img at bounding box center [904, 370] width 69 height 14
drag, startPoint x: 945, startPoint y: 50, endPoint x: 860, endPoint y: 87, distance: 92.6
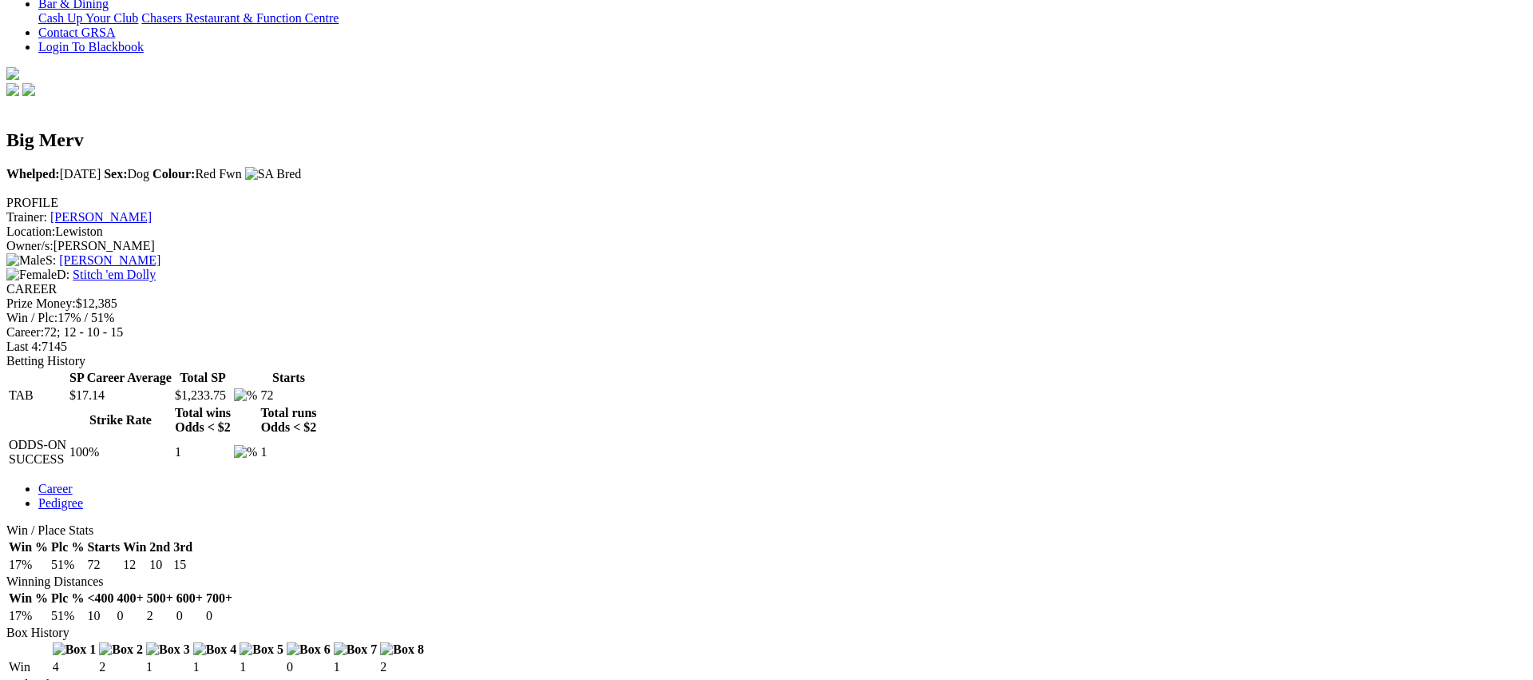
scroll to position [0, 0]
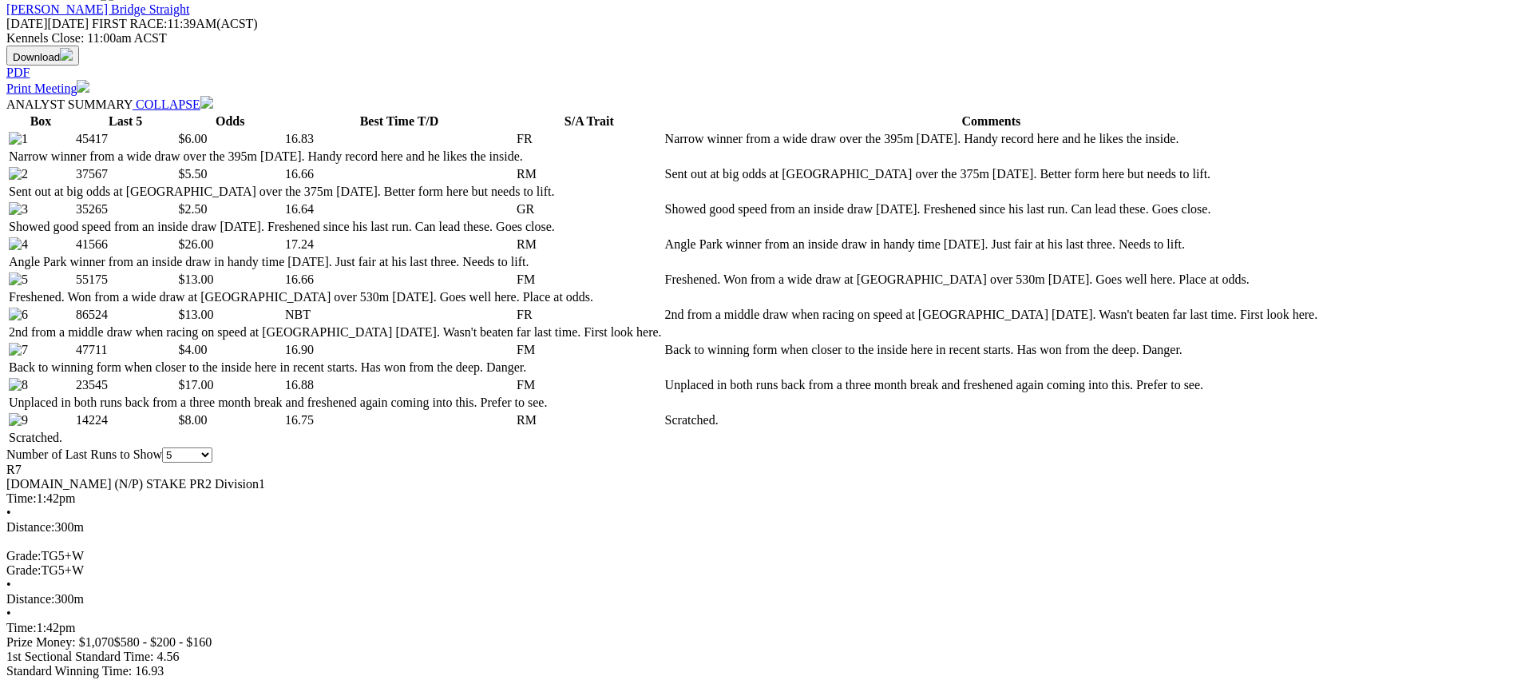
scroll to position [735, 0]
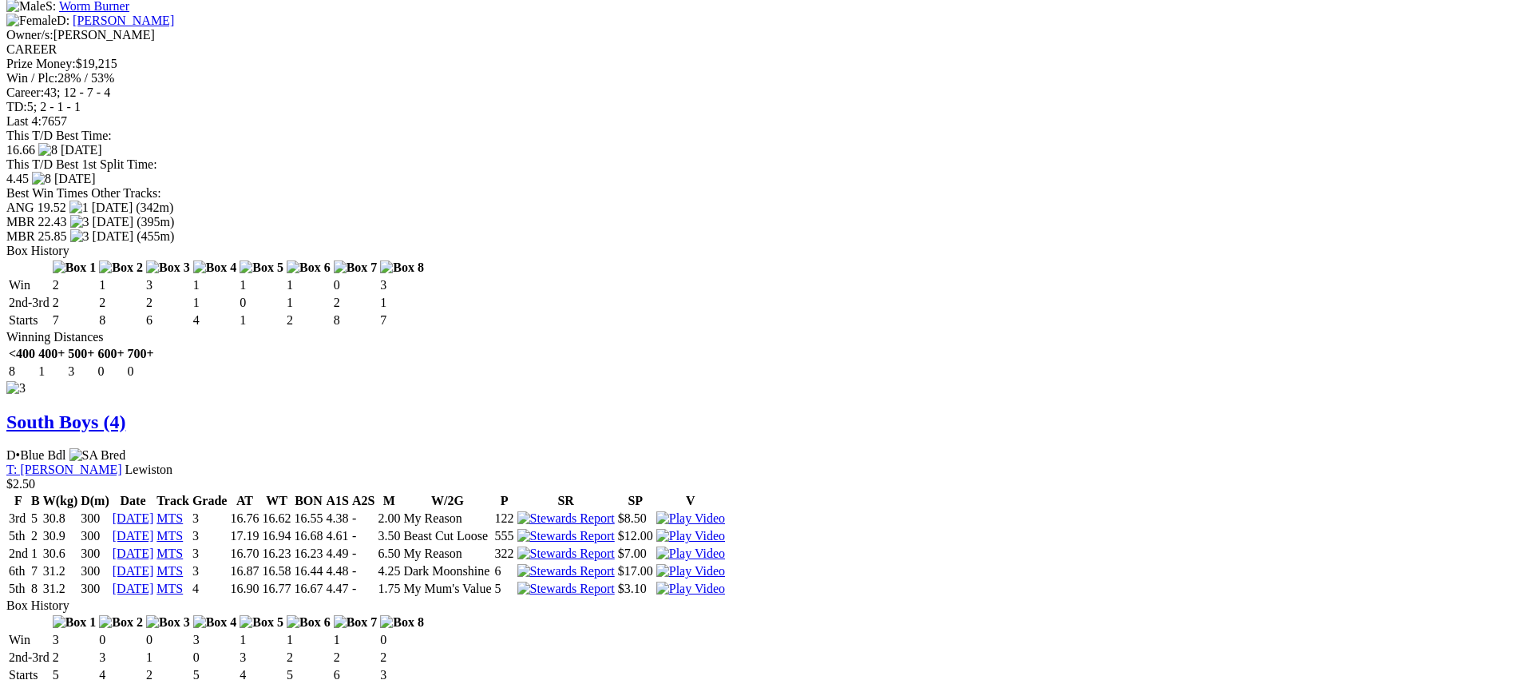
scroll to position [2857, 0]
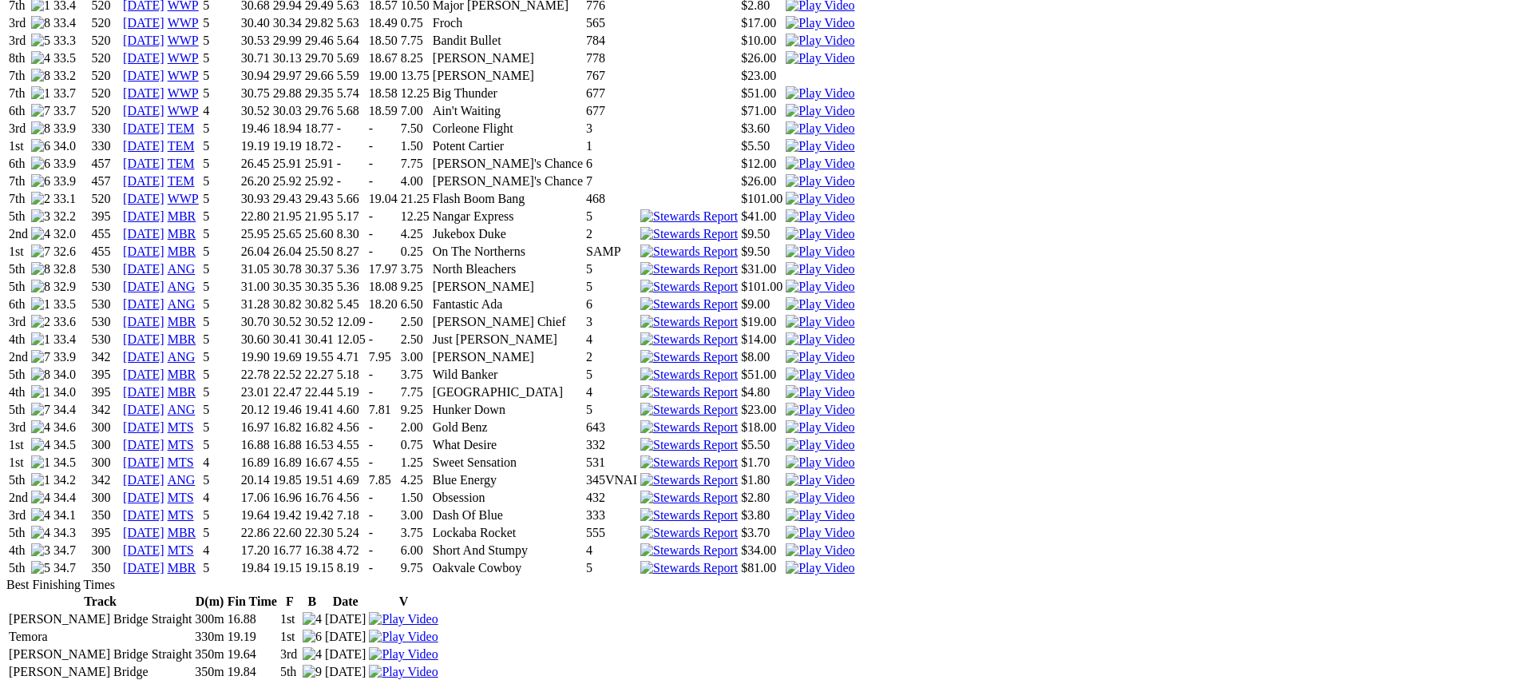
scroll to position [1608, 0]
click at [855, 561] on img at bounding box center [820, 568] width 69 height 14
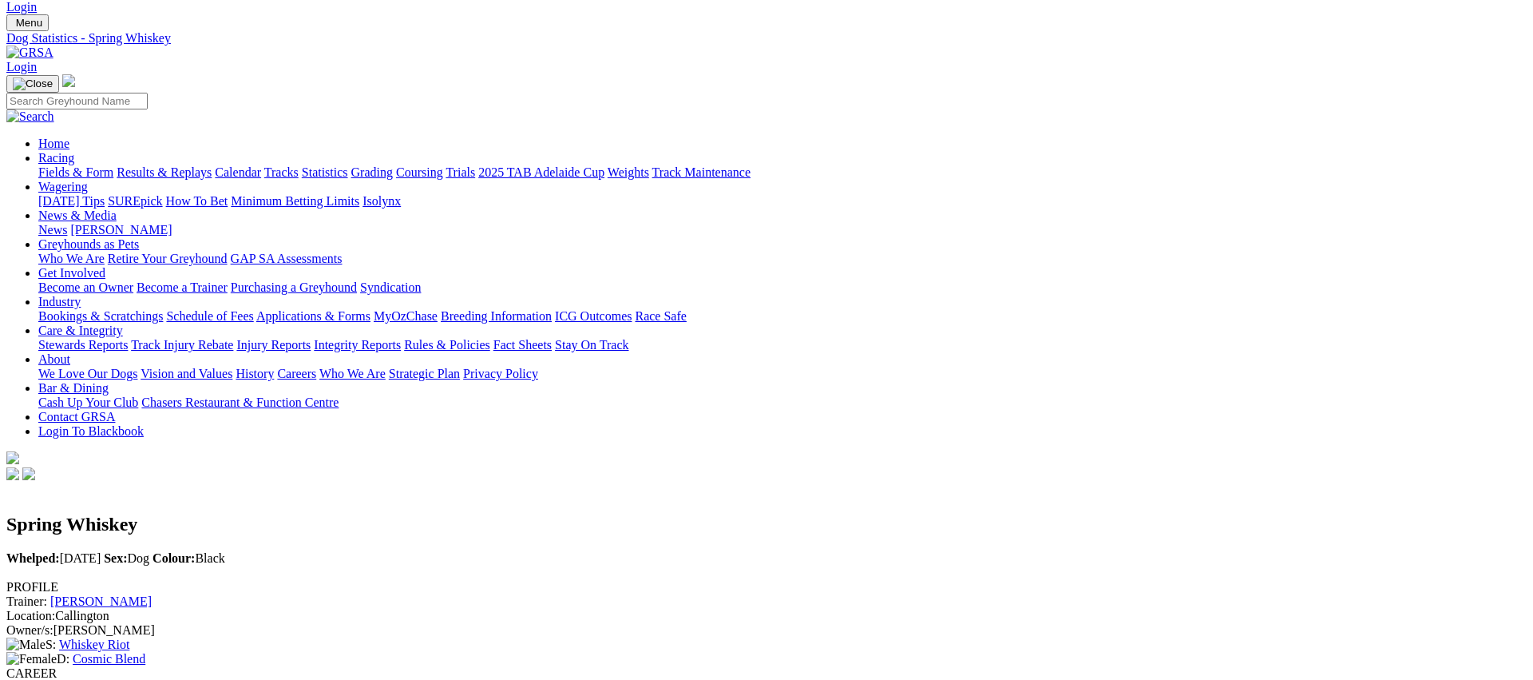
scroll to position [0, 0]
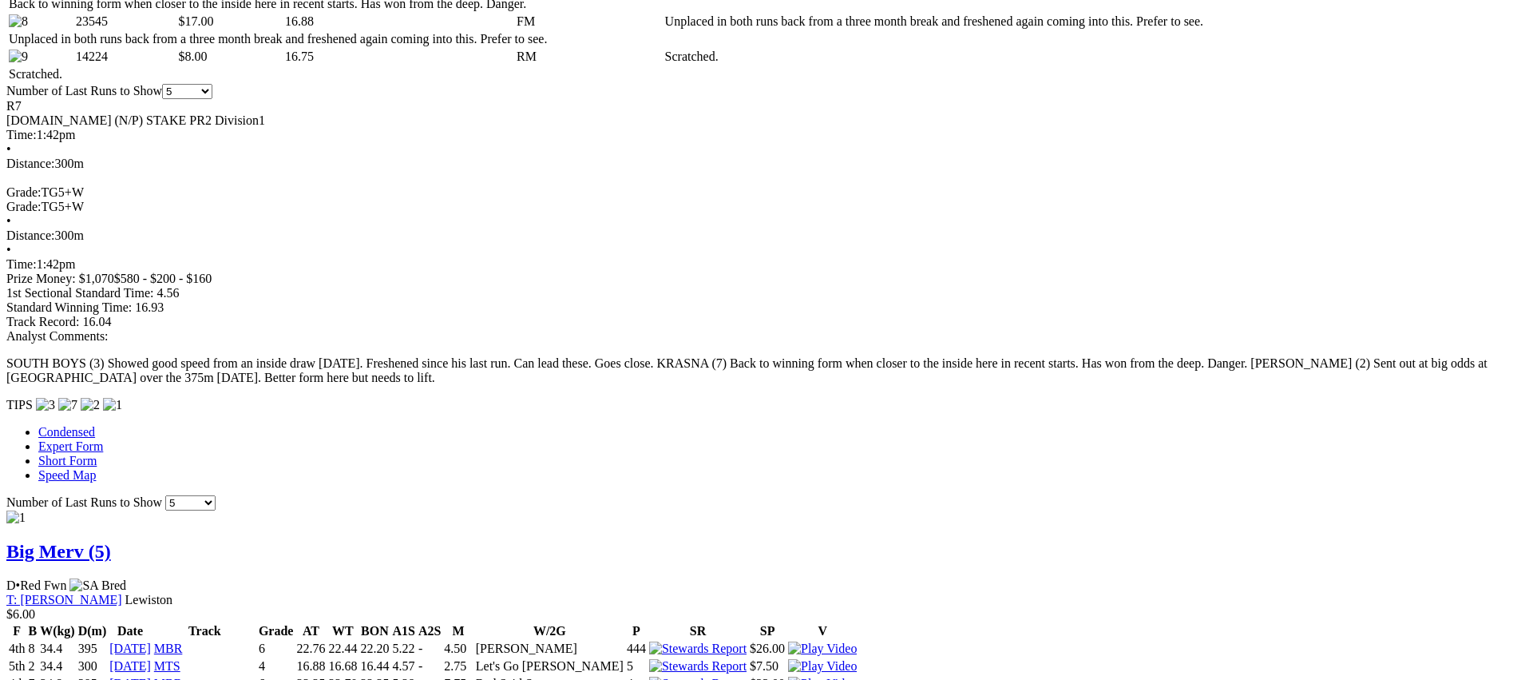
scroll to position [1089, 0]
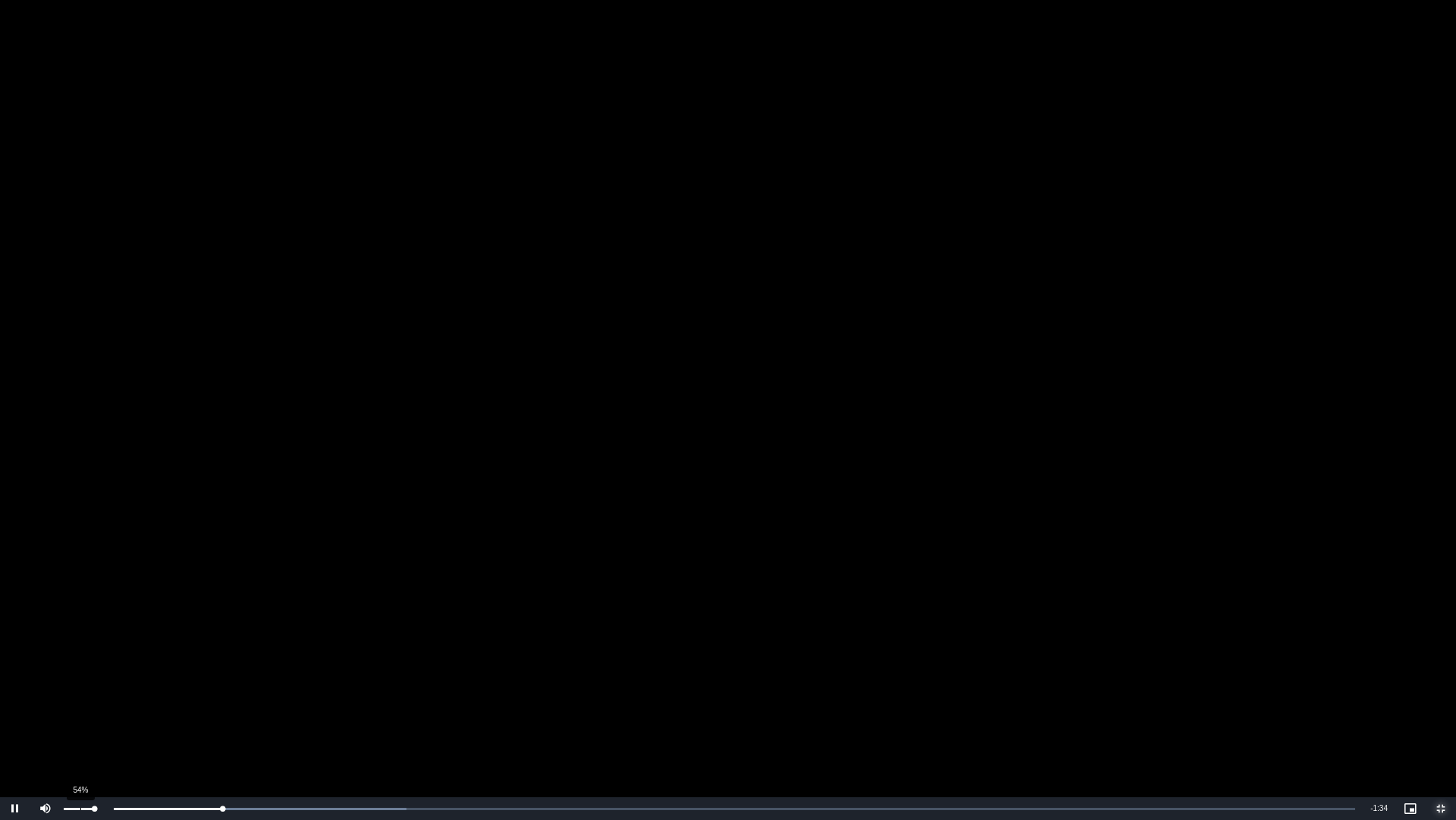
click at [80, 645] on div "54%" at bounding box center [79, 809] width 31 height 2
click at [1438, 645] on span "Video Player" at bounding box center [1441, 809] width 30 height 0
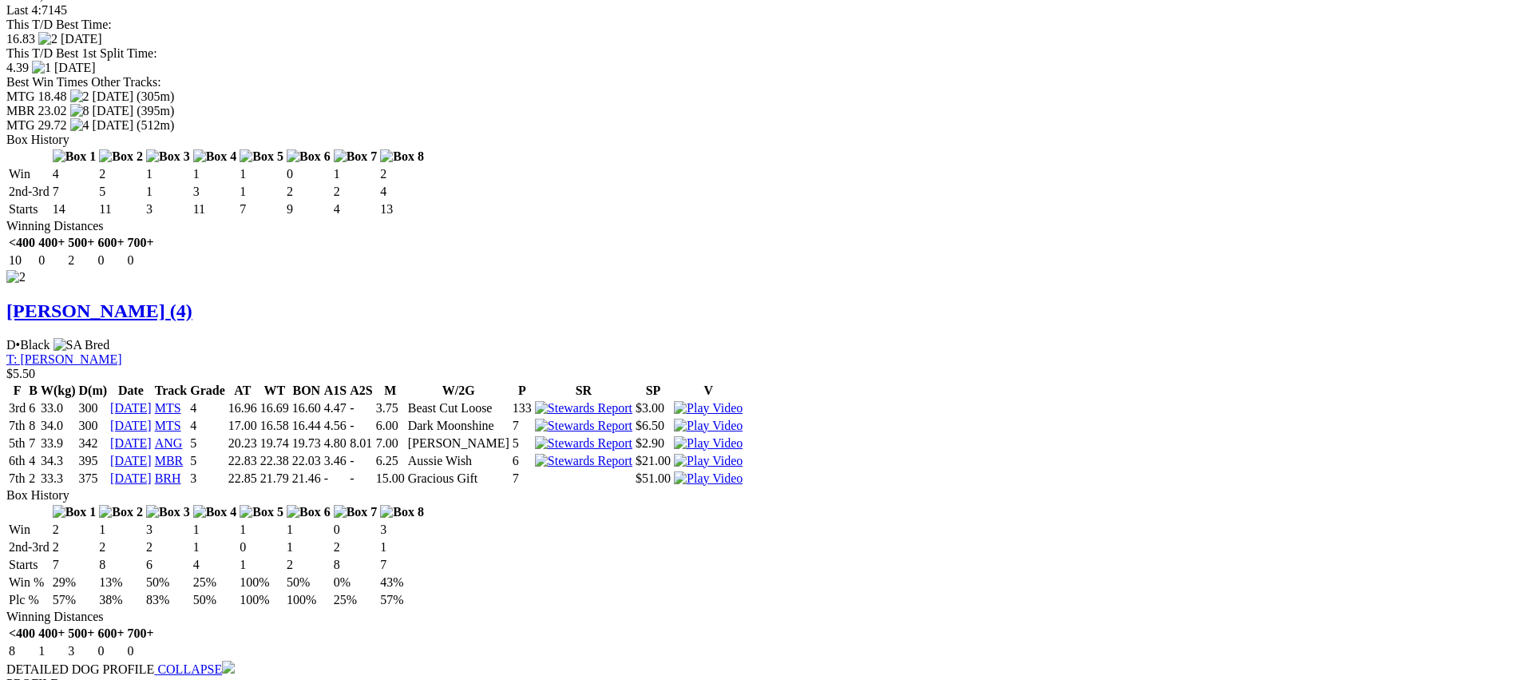
scroll to position [2156, 0]
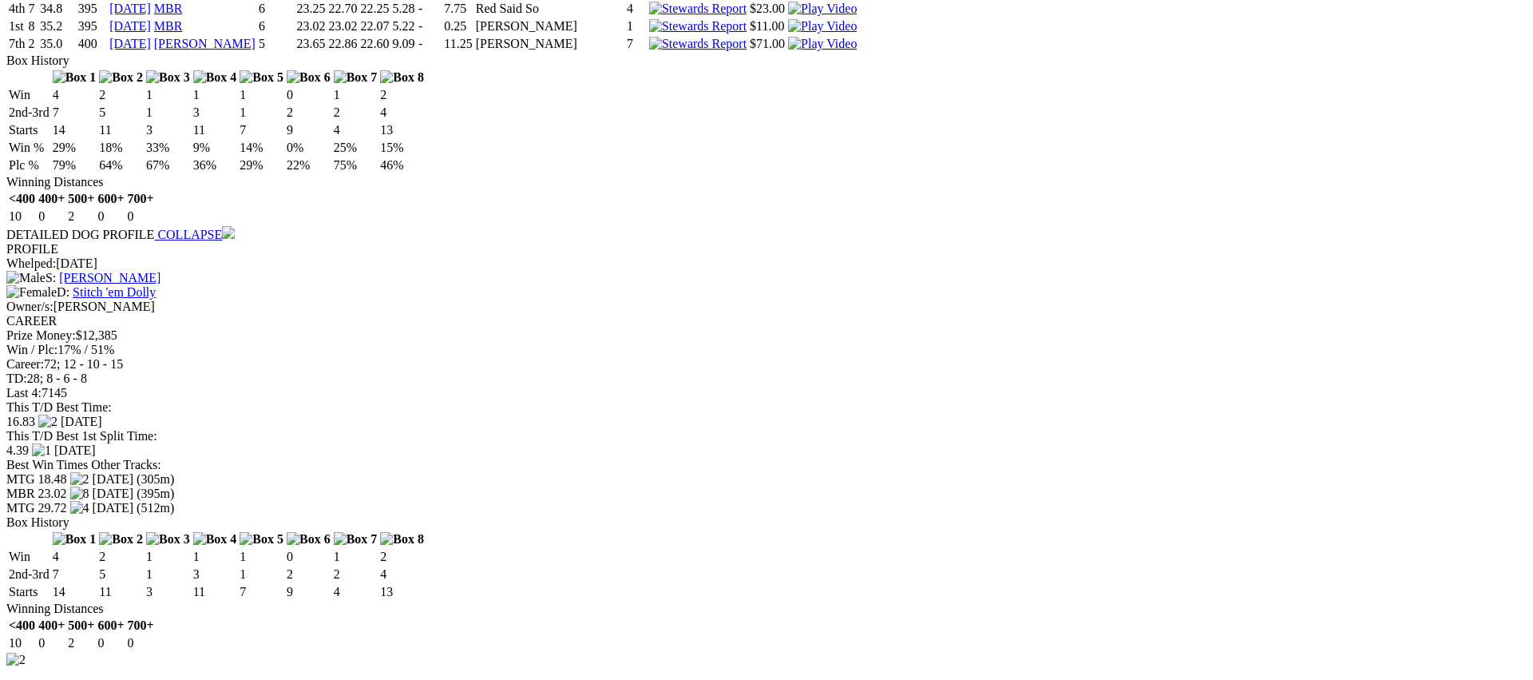
scroll to position [1771, 0]
